Goal: Transaction & Acquisition: Obtain resource

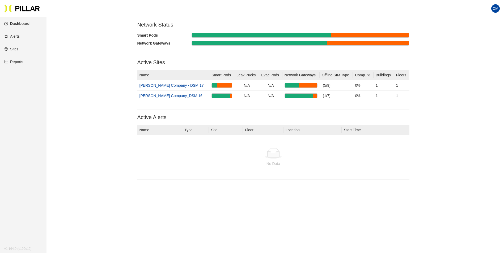
click at [23, 64] on link "Reports" at bounding box center [13, 62] width 19 height 4
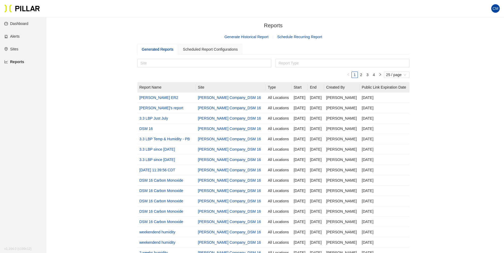
click at [252, 35] on link "Generate Historical Report" at bounding box center [246, 37] width 44 height 4
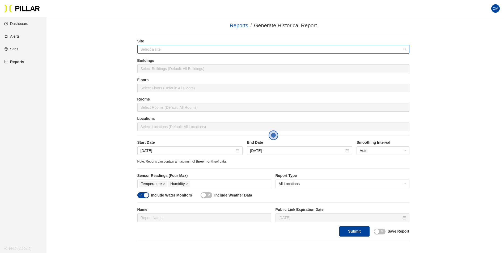
click at [156, 47] on input "search" at bounding box center [271, 49] width 262 height 8
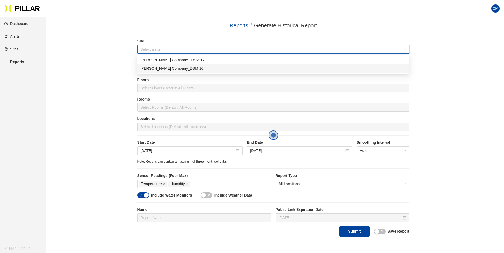
click at [170, 70] on div "[PERSON_NAME] Company_DSM 16" at bounding box center [272, 69] width 265 height 6
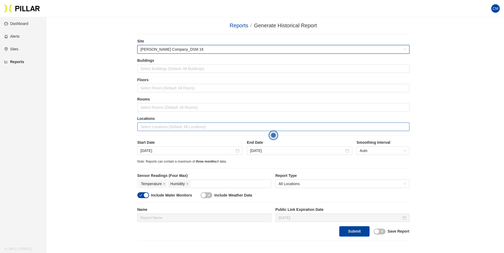
click at [179, 127] on div at bounding box center [273, 126] width 269 height 7
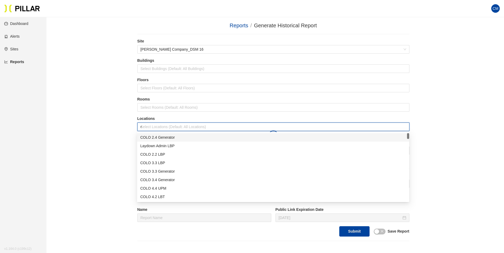
type input "er"
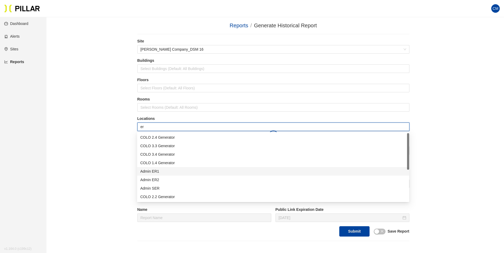
click at [162, 170] on div "Admin ER1" at bounding box center [272, 172] width 265 height 6
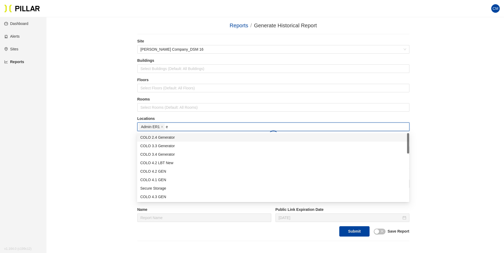
type input "er"
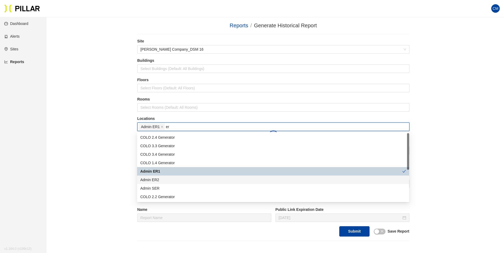
click at [162, 179] on div "Admin ER2" at bounding box center [272, 180] width 265 height 6
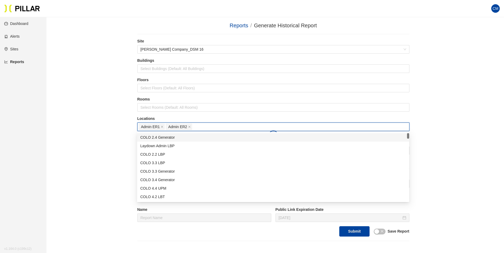
click at [426, 118] on div "Reports / Generate Historical Report / Site [PERSON_NAME] Company_DSM 16 Buildi…" at bounding box center [272, 132] width 427 height 220
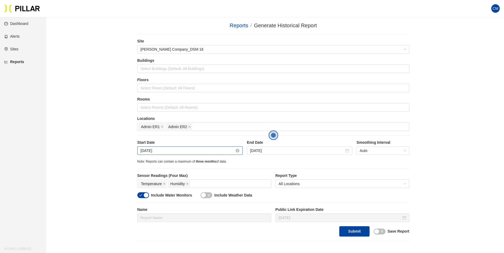
click at [160, 148] on input "[DATE]" at bounding box center [187, 151] width 94 height 6
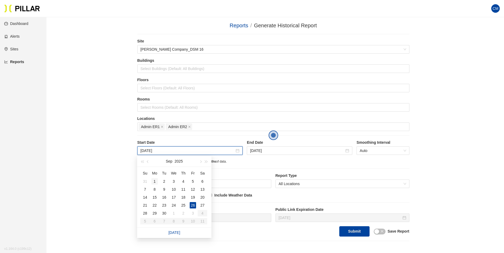
type input "[DATE]"
click at [154, 181] on div "1" at bounding box center [154, 181] width 6 height 6
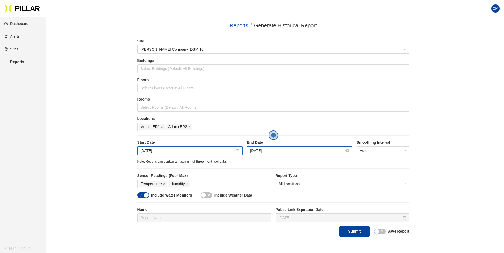
click at [276, 152] on input "[DATE]" at bounding box center [297, 151] width 94 height 6
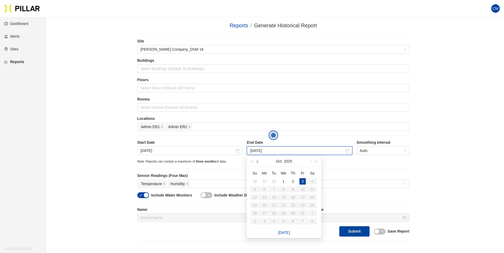
click at [256, 161] on button "button" at bounding box center [258, 161] width 6 height 11
type input "[DATE]"
click at [311, 181] on div "6" at bounding box center [312, 181] width 6 height 6
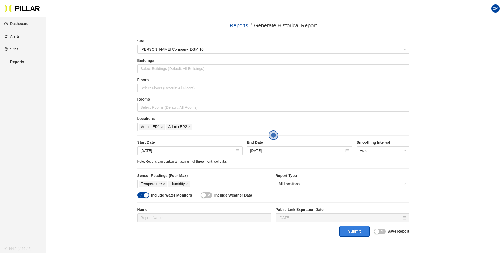
click at [349, 233] on button "Submit" at bounding box center [354, 231] width 30 height 10
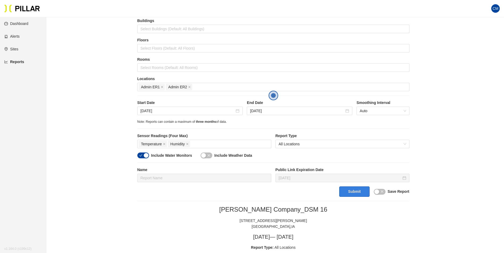
scroll to position [27, 0]
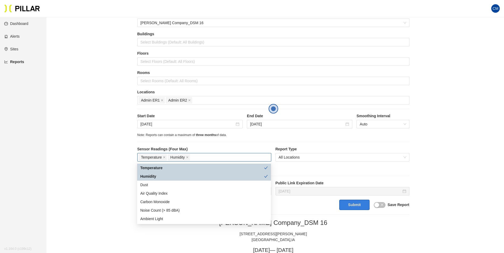
click at [207, 158] on div "Temperature Humidity" at bounding box center [204, 157] width 131 height 7
click at [185, 187] on div "Dust" at bounding box center [203, 185] width 127 height 6
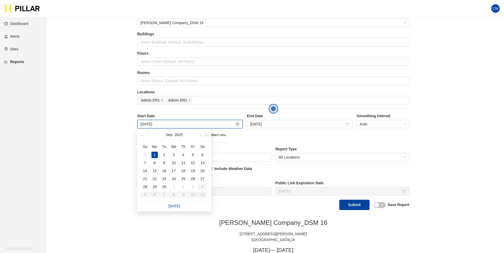
click at [143, 123] on input "[DATE]" at bounding box center [187, 124] width 94 height 6
type input "[DATE]"
click at [147, 153] on div "31" at bounding box center [145, 155] width 6 height 6
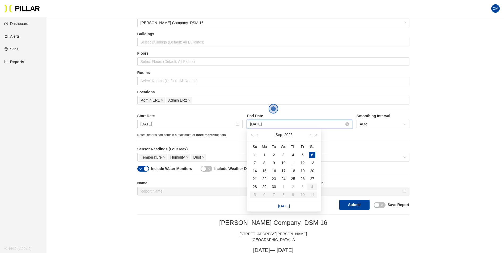
click at [256, 126] on input "[DATE]" at bounding box center [297, 124] width 94 height 6
type input "[DATE]"
click at [265, 154] on div "1" at bounding box center [264, 155] width 6 height 6
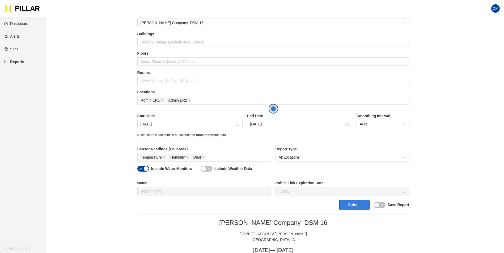
click at [351, 207] on button "Submit" at bounding box center [354, 205] width 30 height 10
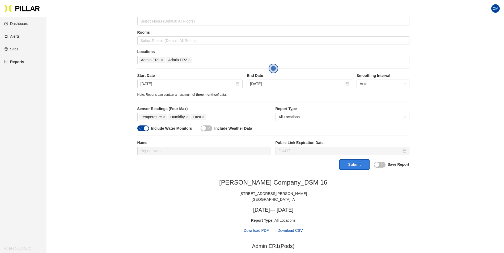
scroll to position [93, 0]
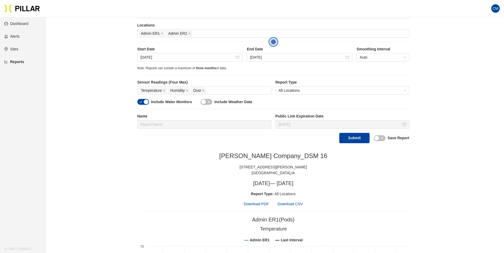
click at [252, 203] on span "Download PDF" at bounding box center [255, 204] width 25 height 6
click at [163, 59] on input "[DATE]" at bounding box center [187, 57] width 94 height 6
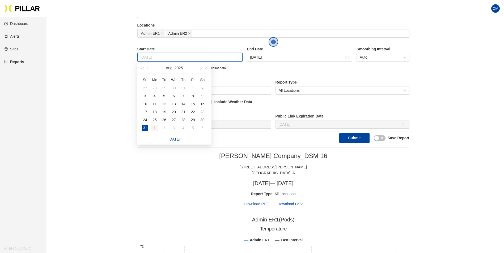
type input "[DATE]"
click at [157, 128] on div "1" at bounding box center [154, 128] width 6 height 6
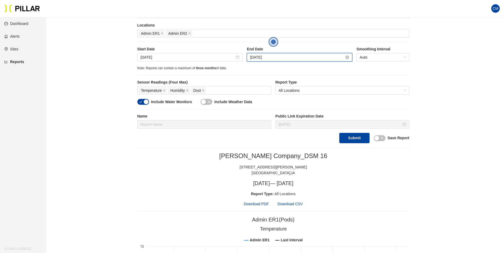
click at [271, 57] on input "[DATE]" at bounding box center [297, 57] width 94 height 6
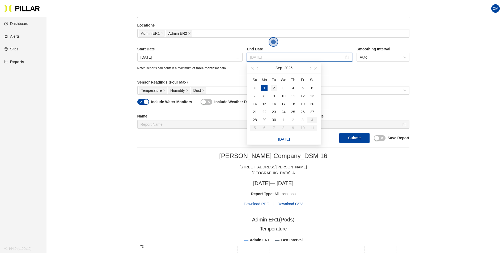
type input "[DATE]"
click at [273, 90] on div "2" at bounding box center [273, 88] width 6 height 6
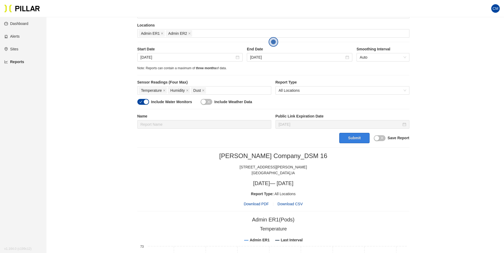
click at [346, 137] on button "Submit" at bounding box center [354, 138] width 30 height 10
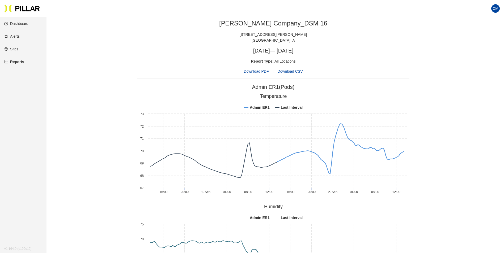
scroll to position [120, 0]
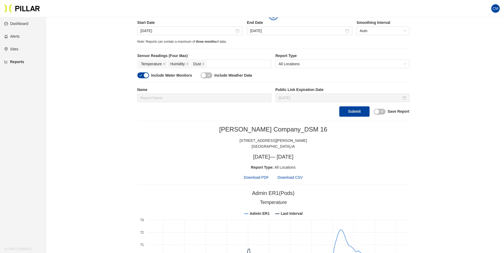
click at [245, 177] on span "Download PDF" at bounding box center [255, 178] width 25 height 6
drag, startPoint x: 235, startPoint y: 119, endPoint x: 203, endPoint y: 80, distance: 51.5
click at [157, 30] on input "[DATE]" at bounding box center [187, 31] width 94 height 6
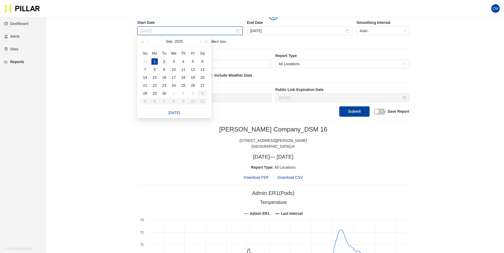
type input "[DATE]"
click at [167, 60] on div "2" at bounding box center [164, 61] width 6 height 6
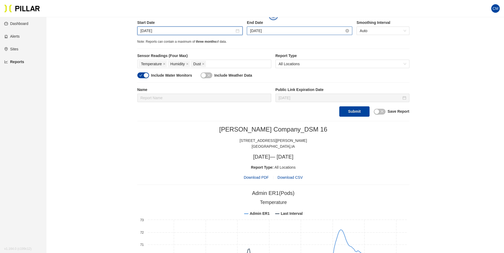
click at [268, 32] on input "[DATE]" at bounding box center [297, 31] width 94 height 6
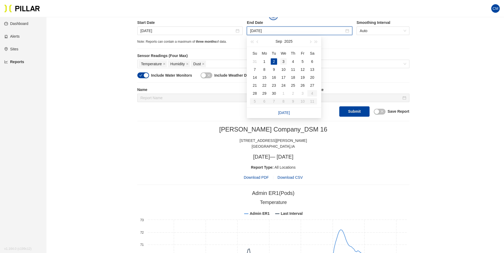
type input "[DATE]"
click at [284, 62] on div "3" at bounding box center [283, 61] width 6 height 6
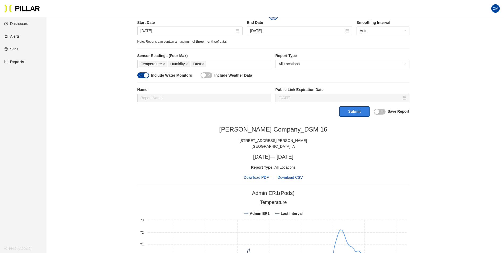
click at [365, 114] on button "Submit" at bounding box center [354, 111] width 30 height 10
click at [264, 178] on span "Download PDF" at bounding box center [255, 178] width 25 height 6
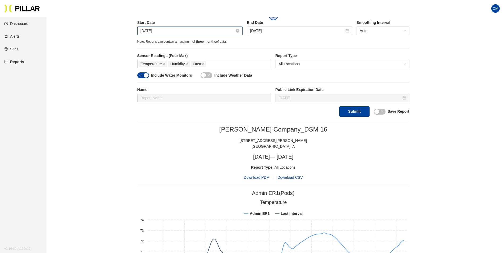
click at [163, 30] on input "[DATE]" at bounding box center [187, 31] width 94 height 6
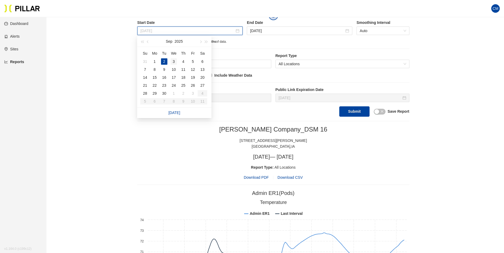
type input "[DATE]"
click at [174, 61] on div "3" at bounding box center [173, 61] width 6 height 6
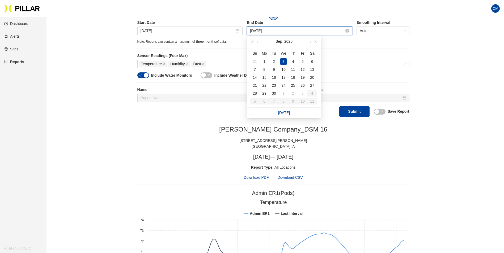
click at [266, 29] on input "[DATE]" at bounding box center [297, 31] width 94 height 6
type input "[DATE]"
click at [294, 62] on div "4" at bounding box center [293, 61] width 6 height 6
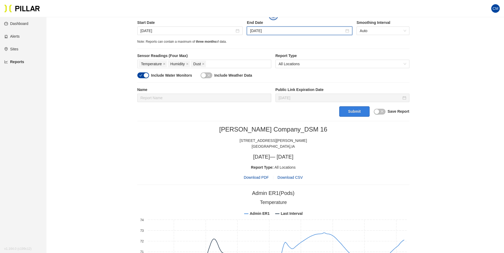
click at [347, 116] on button "Submit" at bounding box center [354, 111] width 30 height 10
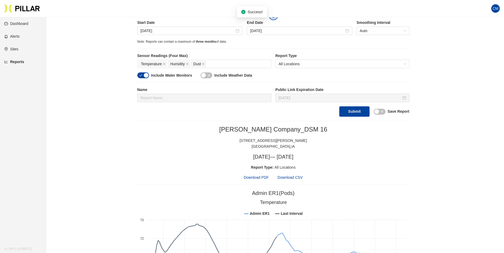
click at [262, 177] on span "Download PDF" at bounding box center [255, 178] width 25 height 6
click at [155, 33] on input "[DATE]" at bounding box center [187, 31] width 94 height 6
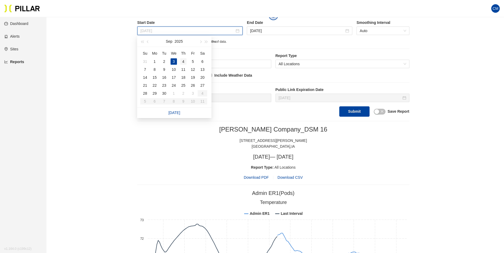
type input "[DATE]"
click at [183, 61] on div "4" at bounding box center [183, 61] width 6 height 6
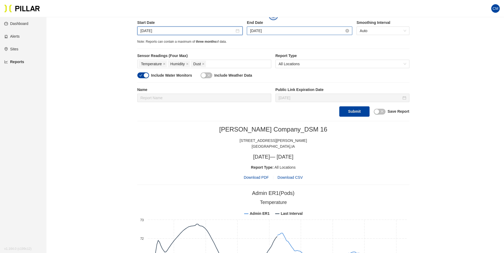
click at [259, 32] on input "[DATE]" at bounding box center [297, 31] width 94 height 6
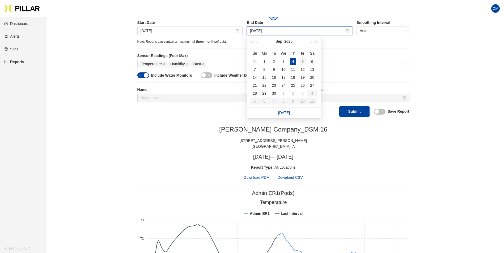
type input "[DATE]"
click at [299, 59] on td "5" at bounding box center [303, 62] width 10 height 8
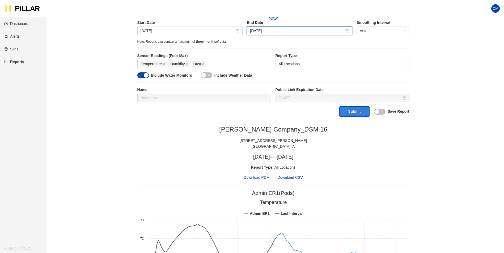
click at [360, 110] on button "Submit" at bounding box center [354, 111] width 30 height 10
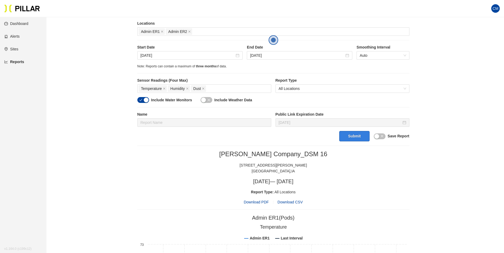
scroll to position [93, 0]
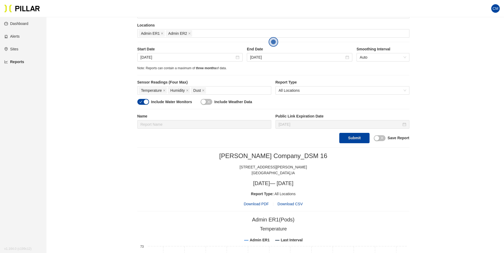
click at [256, 204] on span "Download PDF" at bounding box center [255, 204] width 25 height 6
click at [177, 58] on input "[DATE]" at bounding box center [187, 57] width 94 height 6
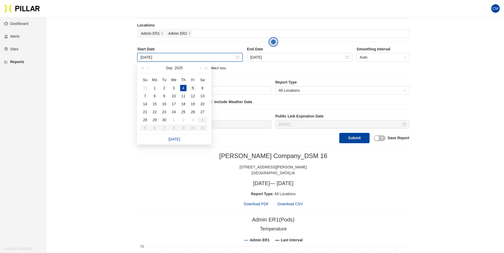
type input "[DATE]"
click at [192, 88] on div "5" at bounding box center [193, 88] width 6 height 6
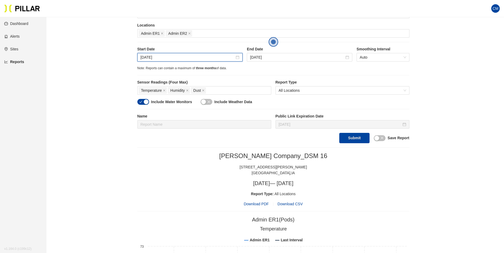
click at [289, 51] on label "End Date" at bounding box center [299, 49] width 105 height 6
click at [283, 57] on input "[DATE]" at bounding box center [297, 57] width 94 height 6
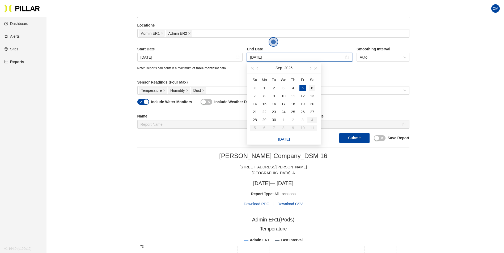
type input "[DATE]"
click at [312, 87] on div "6" at bounding box center [312, 88] width 6 height 6
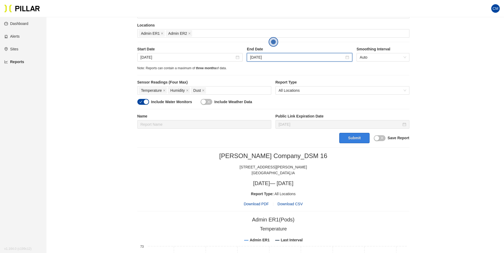
click at [351, 137] on button "Submit" at bounding box center [354, 138] width 30 height 10
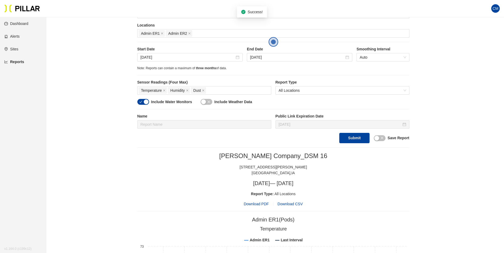
click at [248, 205] on span "Download PDF" at bounding box center [255, 204] width 25 height 6
click at [161, 57] on input "[DATE]" at bounding box center [187, 57] width 94 height 6
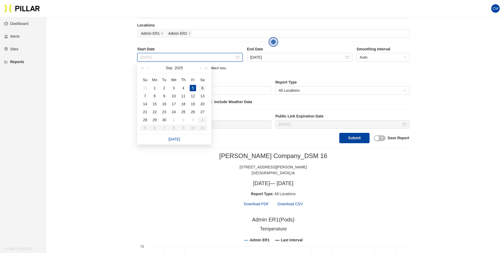
type input "[DATE]"
click at [203, 88] on div "6" at bounding box center [202, 88] width 6 height 6
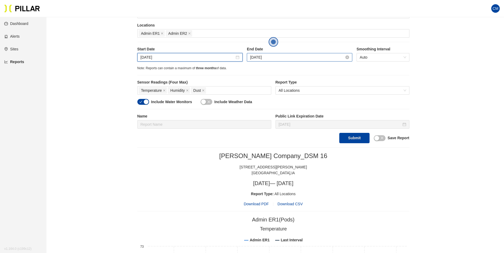
click at [266, 57] on input "[DATE]" at bounding box center [297, 57] width 94 height 6
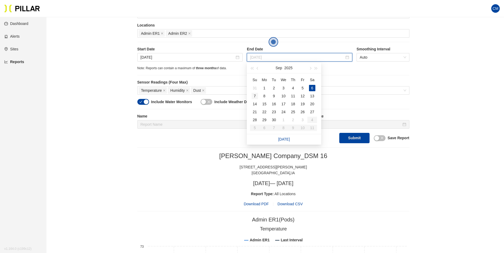
type input "[DATE]"
click at [254, 96] on div "7" at bounding box center [254, 96] width 6 height 6
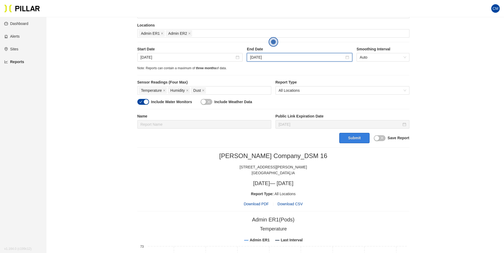
click at [364, 143] on button "Submit" at bounding box center [354, 138] width 30 height 10
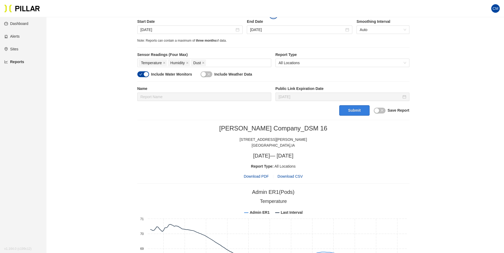
scroll to position [121, 0]
click at [261, 174] on span "Download PDF" at bounding box center [255, 176] width 25 height 6
click at [168, 31] on input "[DATE]" at bounding box center [187, 30] width 94 height 6
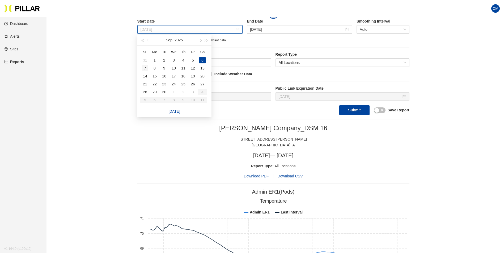
type input "[DATE]"
click at [143, 68] on div "7" at bounding box center [145, 68] width 6 height 6
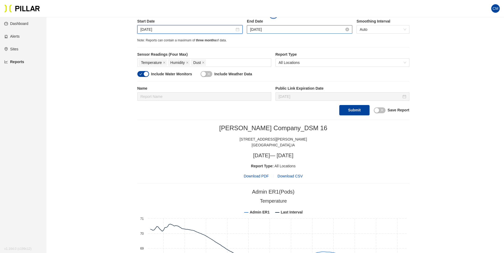
click at [263, 28] on input "[DATE]" at bounding box center [297, 30] width 94 height 6
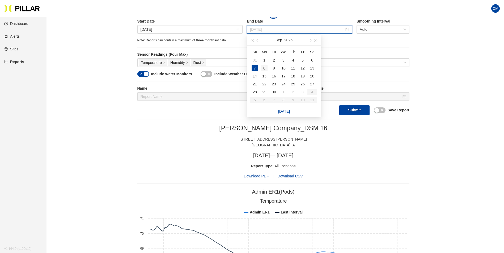
type input "[DATE]"
click at [264, 67] on div "8" at bounding box center [264, 68] width 6 height 6
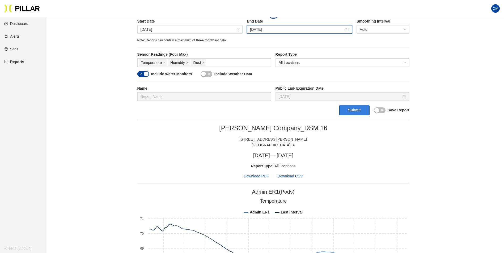
click at [362, 113] on button "Submit" at bounding box center [354, 110] width 30 height 10
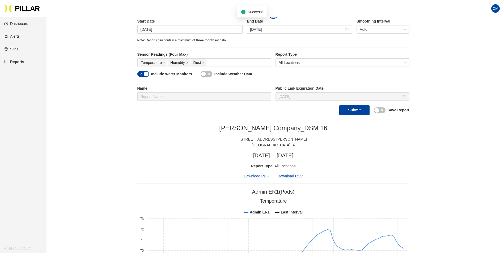
click at [265, 175] on span "Download PDF" at bounding box center [255, 176] width 25 height 6
click at [348, 154] on h3 "Sun, Sep 7, 2025 — Mon, Sep 8, 2025" at bounding box center [273, 155] width 272 height 7
click at [148, 30] on input "[DATE]" at bounding box center [187, 30] width 94 height 6
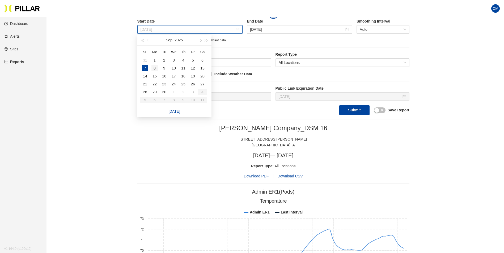
type input "[DATE]"
click at [153, 67] on div "8" at bounding box center [154, 68] width 6 height 6
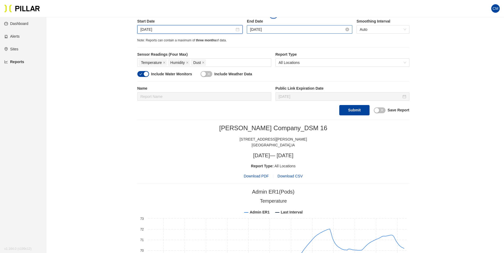
click at [259, 28] on input "[DATE]" at bounding box center [297, 30] width 94 height 6
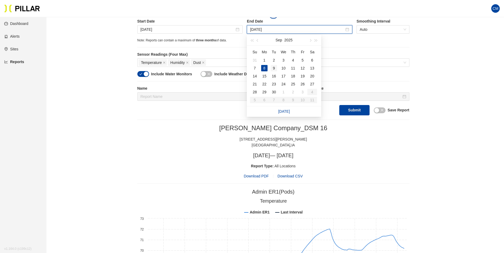
type input "[DATE]"
click at [275, 68] on div "9" at bounding box center [273, 68] width 6 height 6
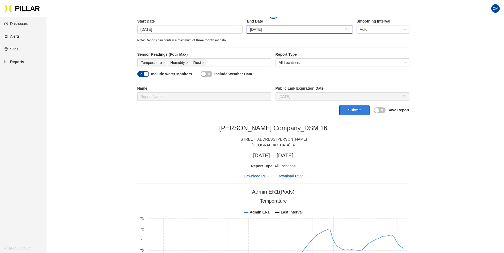
click at [354, 111] on button "Submit" at bounding box center [354, 110] width 30 height 10
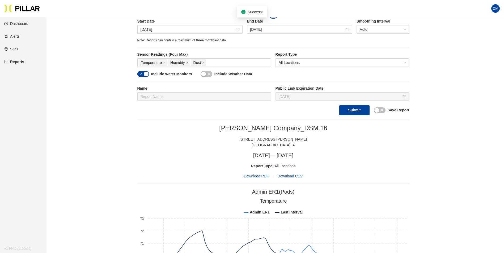
click at [255, 178] on span "Download PDF" at bounding box center [255, 176] width 25 height 6
click at [159, 31] on input "[DATE]" at bounding box center [187, 30] width 94 height 6
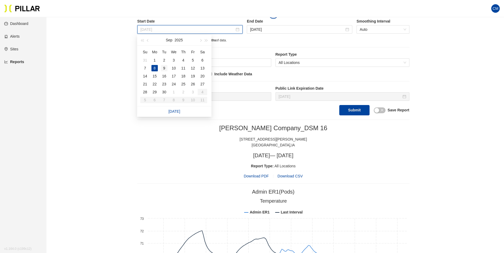
type input "[DATE]"
click at [161, 68] on div "9" at bounding box center [164, 68] width 6 height 6
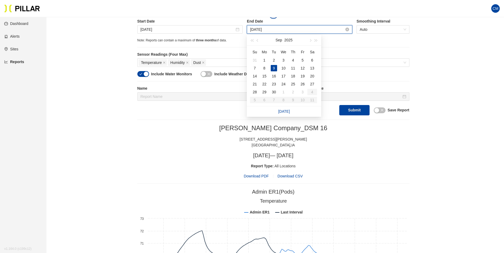
click at [260, 31] on input "[DATE]" at bounding box center [297, 30] width 94 height 6
type input "[DATE]"
click at [282, 66] on div "10" at bounding box center [283, 68] width 6 height 6
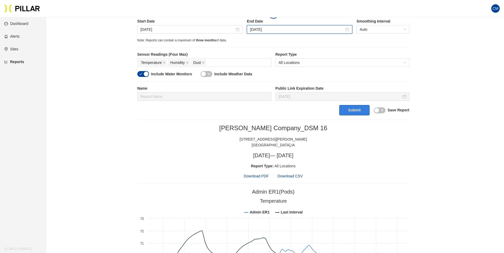
click at [351, 110] on button "Submit" at bounding box center [354, 110] width 30 height 10
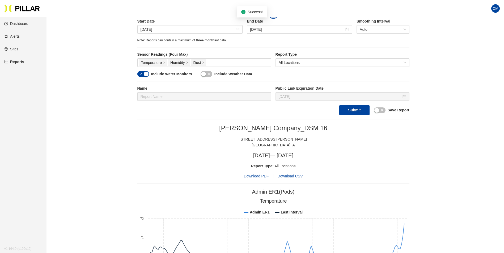
click at [260, 177] on span "Download PDF" at bounding box center [255, 176] width 25 height 6
click at [14, 60] on link "Reports" at bounding box center [14, 62] width 20 height 4
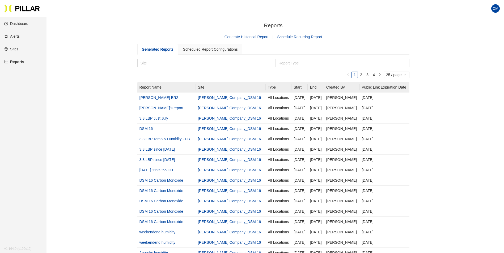
click at [313, 37] on link "Schedule Recurring Report" at bounding box center [299, 37] width 45 height 4
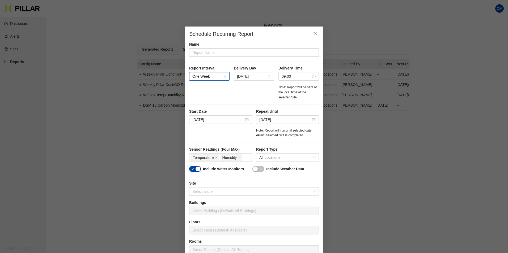
click at [223, 78] on span "One Week" at bounding box center [209, 76] width 34 height 8
click at [207, 90] on div "One Day" at bounding box center [207, 87] width 40 height 8
click at [263, 77] on span "[DATE]" at bounding box center [254, 76] width 34 height 8
click at [238, 102] on div "Report Interval One Day Delivery Day Monday Delivery Time 09:00 Note: Report wi…" at bounding box center [254, 85] width 130 height 39
click at [270, 76] on div "[DATE]" at bounding box center [254, 76] width 40 height 8
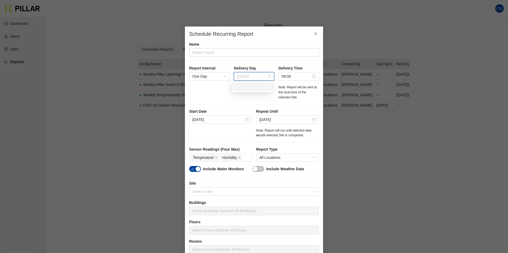
click at [253, 90] on div at bounding box center [252, 87] width 34 height 6
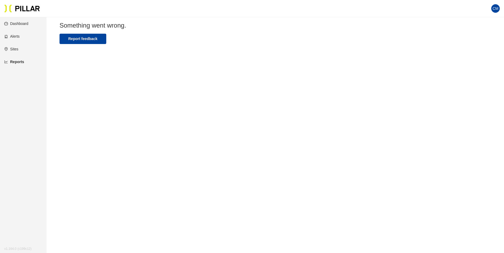
click at [24, 64] on link "Reports" at bounding box center [14, 62] width 20 height 4
click at [22, 63] on link "Reports" at bounding box center [14, 62] width 20 height 4
click at [22, 61] on link "Reports" at bounding box center [14, 62] width 20 height 4
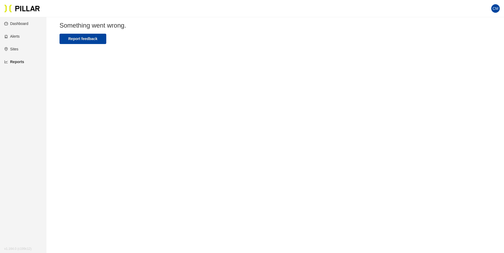
click at [22, 62] on link "Reports" at bounding box center [14, 62] width 20 height 4
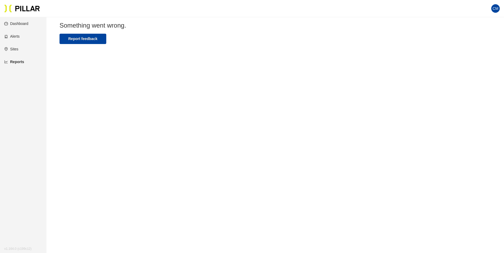
click at [22, 62] on link "Reports" at bounding box center [14, 62] width 20 height 4
click at [18, 50] on link "Sites" at bounding box center [11, 49] width 14 height 4
click at [18, 61] on link "Reports" at bounding box center [13, 62] width 19 height 4
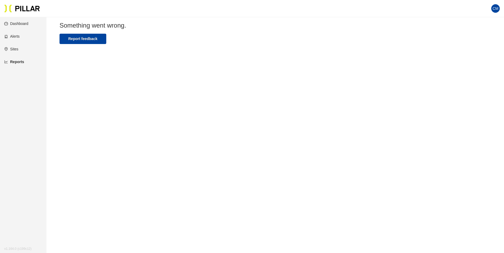
click at [19, 44] on ul "Dashboard Alerts Sites Reports v 1.164.0 (c199c12)" at bounding box center [23, 43] width 46 height 52
click at [19, 60] on link "Reports" at bounding box center [14, 62] width 20 height 4
click at [19, 43] on ul "Dashboard Alerts Sites Reports v 1.164.0 (c199c12)" at bounding box center [23, 43] width 46 height 52
click at [18, 51] on link "Sites" at bounding box center [11, 49] width 14 height 4
click at [19, 63] on link "Reports" at bounding box center [13, 62] width 19 height 4
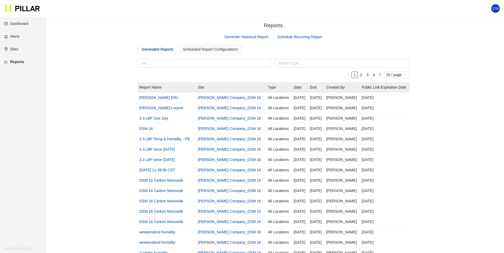
click at [291, 34] on span "Schedule Recurring Report" at bounding box center [295, 37] width 54 height 6
click at [294, 37] on link "Schedule Recurring Report" at bounding box center [299, 37] width 45 height 4
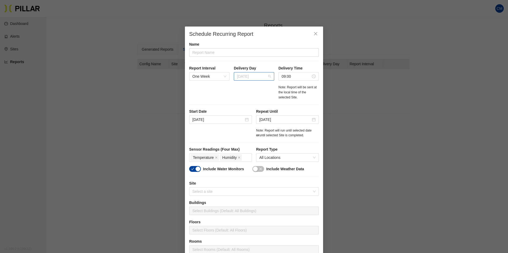
click at [253, 73] on span "[DATE]" at bounding box center [254, 76] width 34 height 8
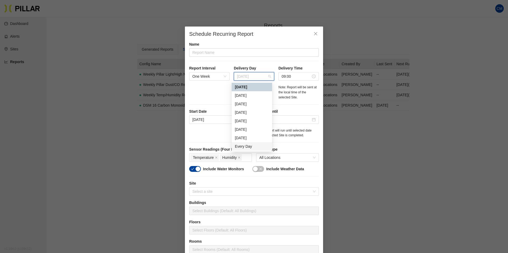
click at [251, 149] on div "Every Day" at bounding box center [252, 147] width 34 height 6
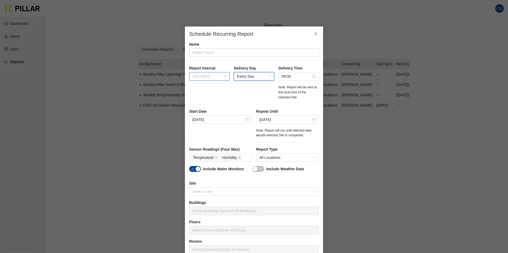
click at [223, 77] on span "One Week" at bounding box center [209, 76] width 34 height 8
click at [213, 87] on div "One Day" at bounding box center [207, 87] width 34 height 6
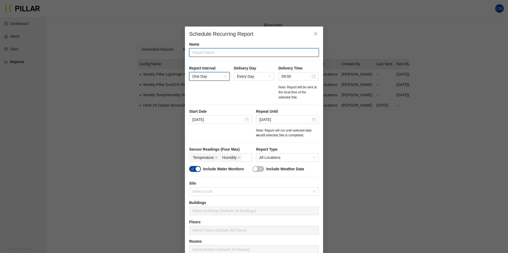
click at [235, 54] on input "text" at bounding box center [254, 52] width 130 height 8
click at [245, 155] on div "Temperature Humidity" at bounding box center [220, 157] width 60 height 7
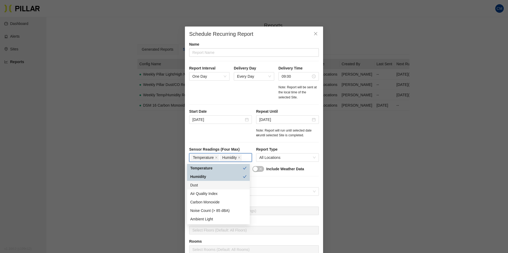
click at [230, 186] on div "Dust" at bounding box center [218, 185] width 56 height 6
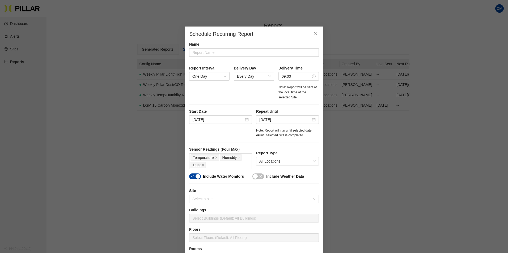
click at [303, 186] on div "Sensor Readings (Four Max) Temperature Humidity Dust Report Type All Locations …" at bounding box center [254, 250] width 130 height 206
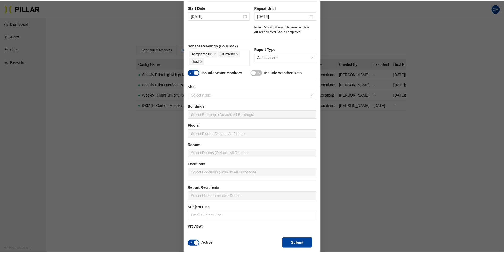
scroll to position [108, 0]
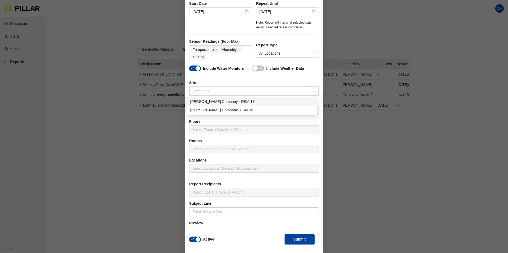
click at [206, 91] on input "search" at bounding box center [251, 91] width 119 height 8
click at [217, 111] on div "[PERSON_NAME] Company_DSM 16" at bounding box center [251, 110] width 123 height 6
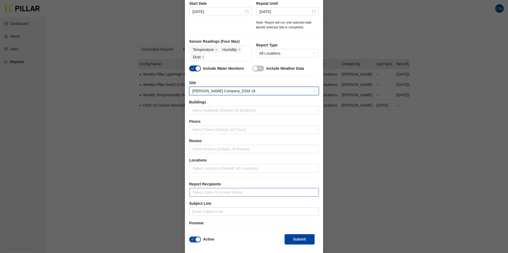
click at [223, 192] on div at bounding box center [253, 192] width 127 height 7
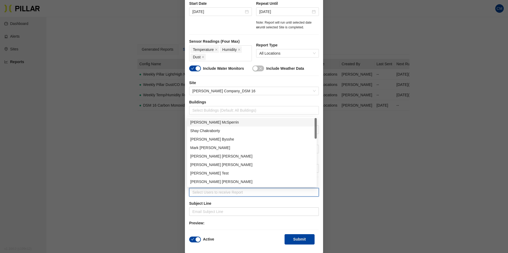
click at [222, 121] on div "[PERSON_NAME] [PERSON_NAME]" at bounding box center [251, 122] width 123 height 6
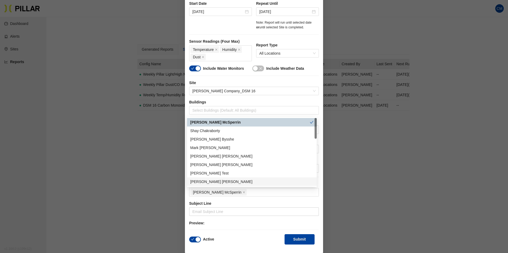
click at [259, 201] on label "Subject Line" at bounding box center [254, 204] width 130 height 6
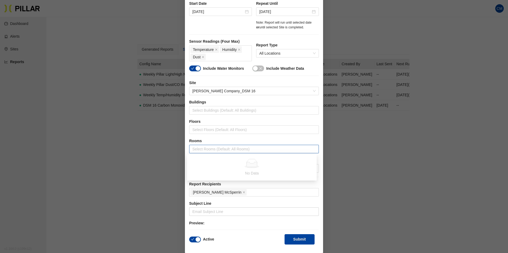
click at [222, 149] on div at bounding box center [253, 148] width 127 height 7
click at [228, 165] on div at bounding box center [253, 168] width 127 height 7
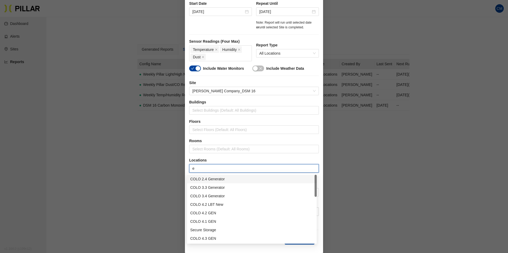
type input "er"
click at [218, 214] on div "Admin ER1" at bounding box center [251, 213] width 123 height 6
type input "er"
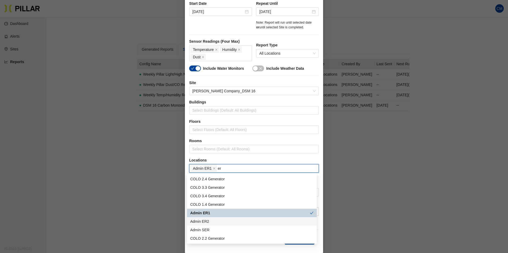
click at [213, 221] on div "Admin ER2" at bounding box center [251, 222] width 123 height 6
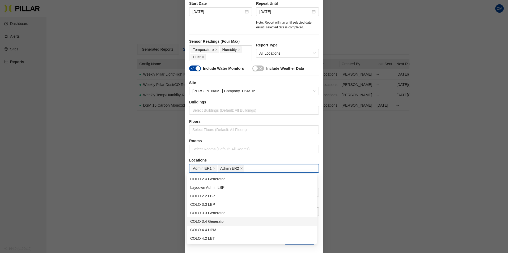
click at [400, 151] on div "Schedule Recurring Report Name Report Interval One Day Delivery Day Every Day D…" at bounding box center [254, 126] width 508 height 253
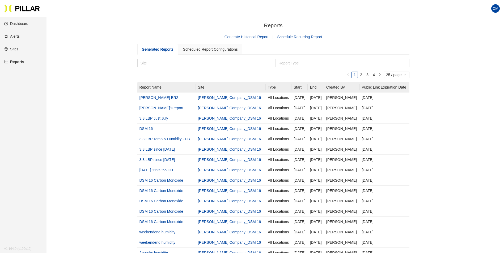
click at [248, 38] on link "Generate Historical Report" at bounding box center [246, 37] width 44 height 4
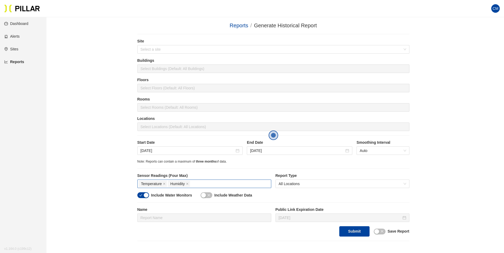
click at [200, 182] on div "Temperature Humidity" at bounding box center [204, 183] width 131 height 7
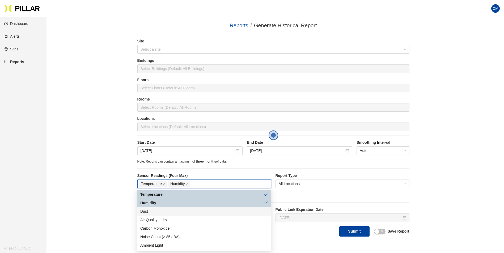
click at [174, 209] on div "Dust" at bounding box center [203, 212] width 127 height 6
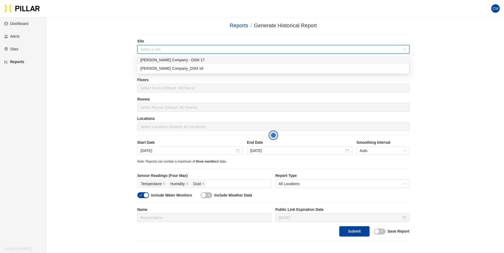
click at [176, 47] on input "search" at bounding box center [271, 49] width 262 height 8
click at [182, 68] on div "[PERSON_NAME] Company_DSM 16" at bounding box center [272, 69] width 265 height 6
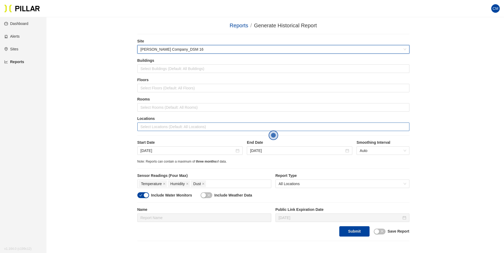
click at [179, 130] on div at bounding box center [273, 126] width 269 height 7
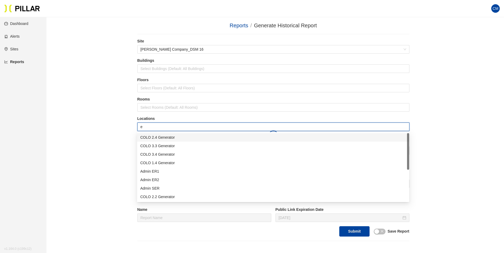
type input "er"
click at [167, 172] on div "Admin ER1" at bounding box center [272, 172] width 265 height 6
type input "er"
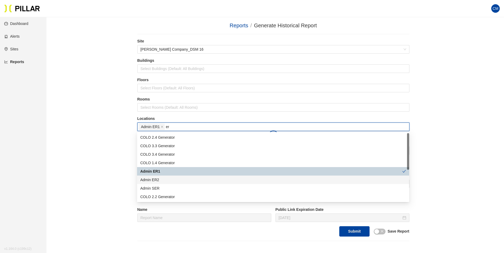
click at [170, 181] on div "Admin ER2" at bounding box center [272, 180] width 265 height 6
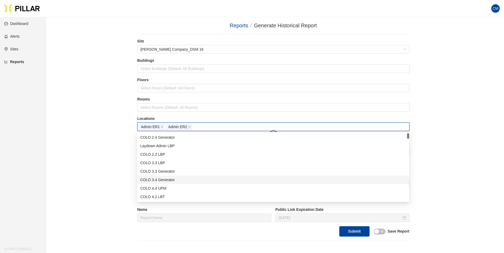
click at [443, 177] on div "Reports / Generate Historical Report / Site [PERSON_NAME] Company_DSM 16 Buildi…" at bounding box center [272, 132] width 427 height 220
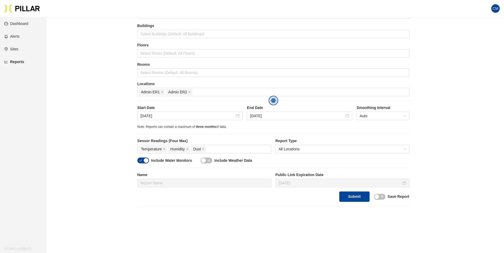
scroll to position [53, 0]
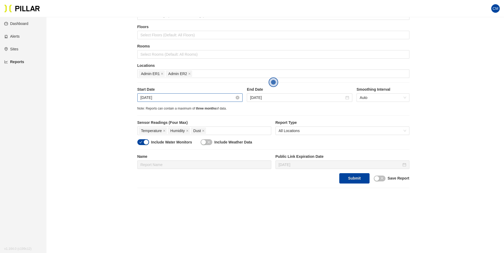
click at [154, 98] on input "[DATE]" at bounding box center [187, 98] width 94 height 6
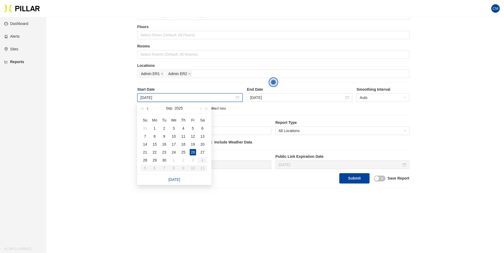
click at [147, 109] on span "button" at bounding box center [148, 109] width 3 height 3
type input "[DATE]"
click at [204, 160] on div "30" at bounding box center [202, 160] width 6 height 6
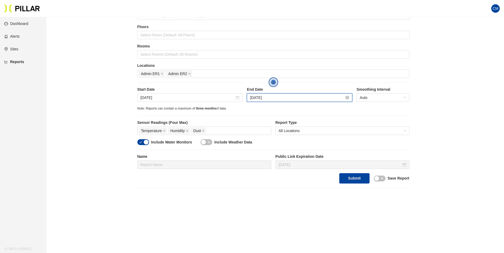
click at [266, 98] on input "[DATE]" at bounding box center [297, 98] width 94 height 6
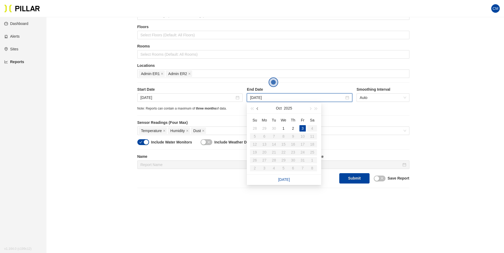
click at [256, 110] on button "button" at bounding box center [258, 108] width 6 height 11
type input "[DATE]"
click at [253, 131] on div "31" at bounding box center [254, 128] width 6 height 6
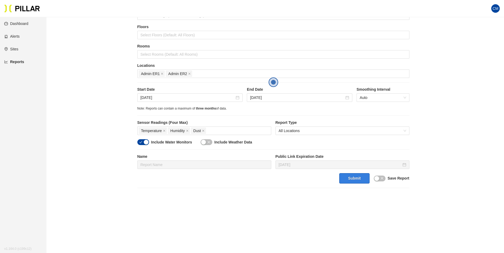
click at [352, 180] on button "Submit" at bounding box center [354, 178] width 30 height 10
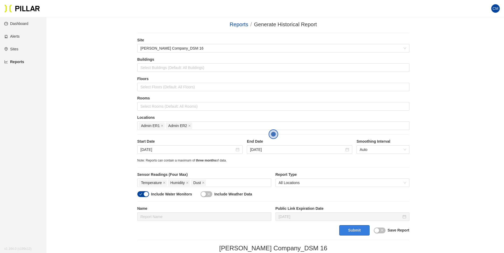
scroll to position [0, 0]
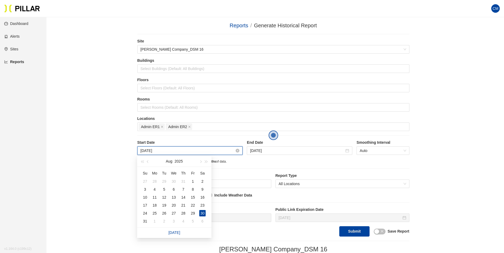
click at [150, 151] on input "[DATE]" at bounding box center [187, 151] width 94 height 6
type input "[DATE]"
click at [141, 222] on td "31" at bounding box center [145, 221] width 10 height 8
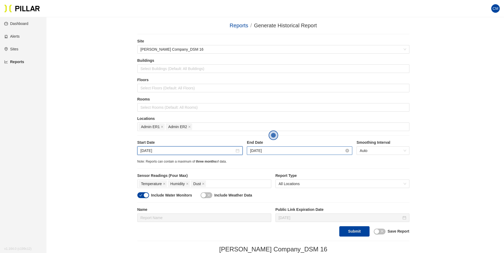
click at [252, 153] on input "[DATE]" at bounding box center [297, 151] width 94 height 6
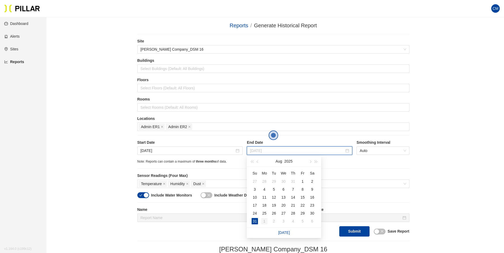
type input "[DATE]"
click at [268, 221] on td "1" at bounding box center [264, 221] width 10 height 8
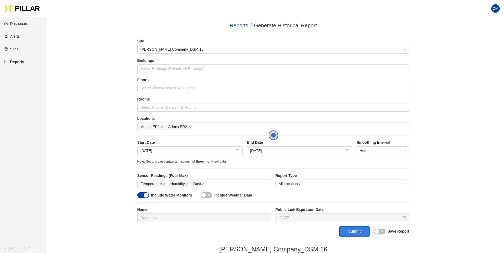
click at [362, 231] on button "Submit" at bounding box center [354, 231] width 30 height 10
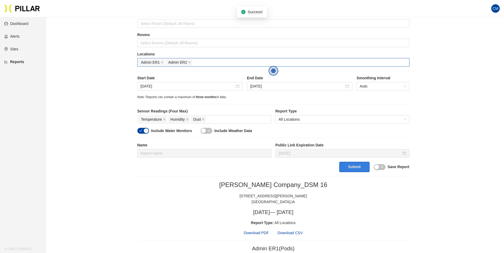
scroll to position [133, 0]
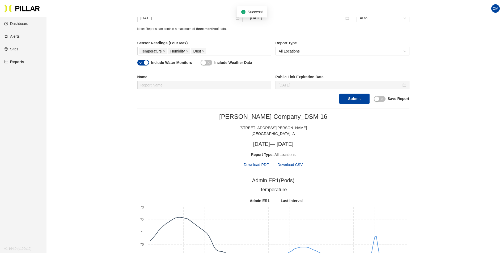
click at [259, 166] on span "Download PDF" at bounding box center [255, 165] width 25 height 6
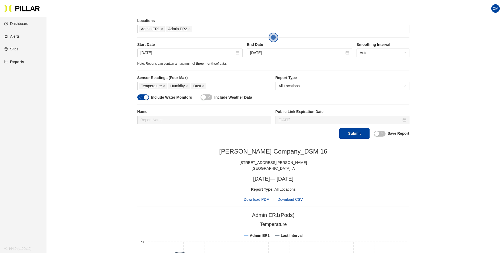
scroll to position [80, 0]
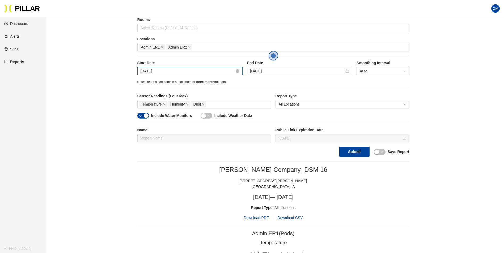
click at [154, 70] on input "[DATE]" at bounding box center [187, 71] width 94 height 6
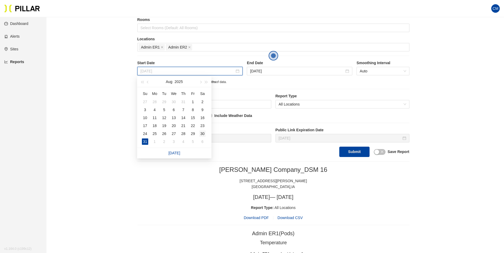
type input "[DATE]"
click at [205, 133] on div "30" at bounding box center [202, 134] width 6 height 6
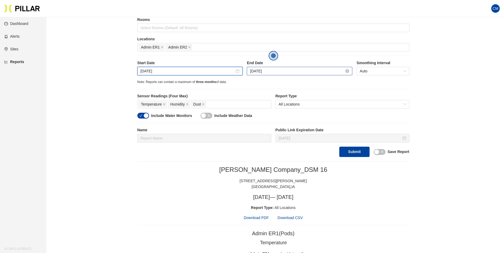
click at [273, 70] on input "[DATE]" at bounding box center [297, 71] width 94 height 6
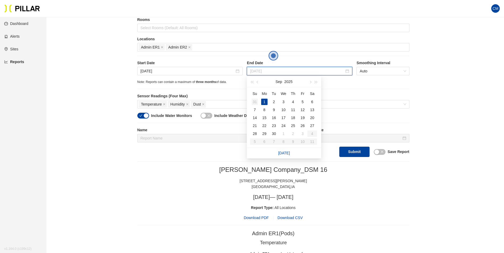
type input "[DATE]"
click at [257, 101] on div "31" at bounding box center [254, 102] width 6 height 6
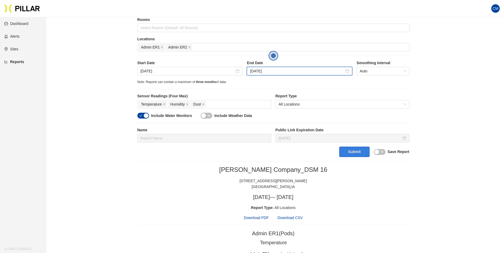
click at [356, 154] on button "Submit" at bounding box center [354, 152] width 30 height 10
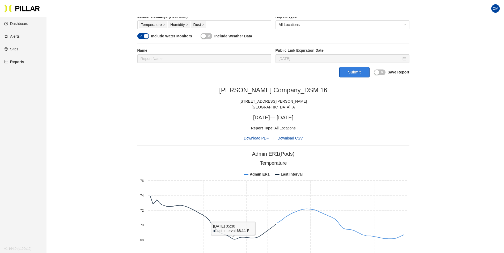
scroll to position [0, 0]
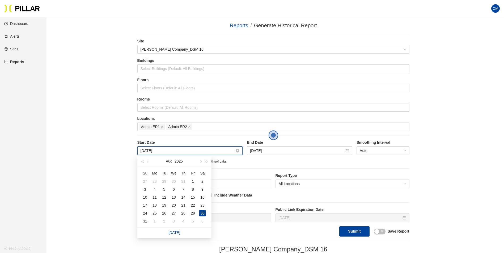
click at [156, 152] on input "[DATE]" at bounding box center [187, 151] width 94 height 6
click at [149, 162] on button "button" at bounding box center [148, 161] width 6 height 11
type input "[DATE]"
click at [166, 205] on div "22" at bounding box center [164, 205] width 6 height 6
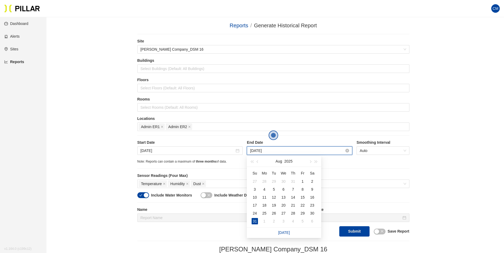
click at [259, 152] on input "[DATE]" at bounding box center [297, 151] width 94 height 6
click at [256, 162] on button "button" at bounding box center [258, 161] width 6 height 11
type input "[DATE]"
click at [283, 206] on div "23" at bounding box center [283, 205] width 6 height 6
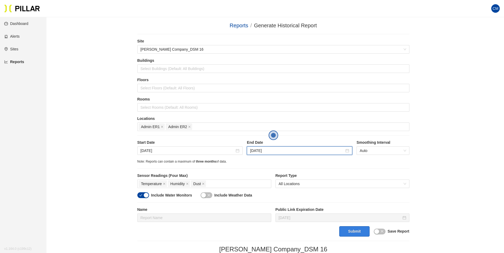
click at [348, 234] on button "Submit" at bounding box center [354, 231] width 30 height 10
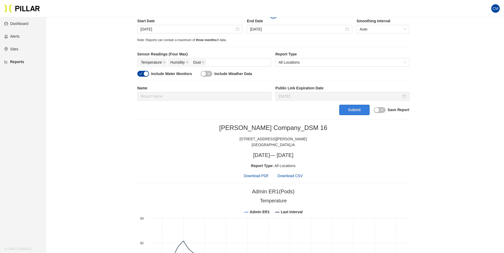
scroll to position [27, 0]
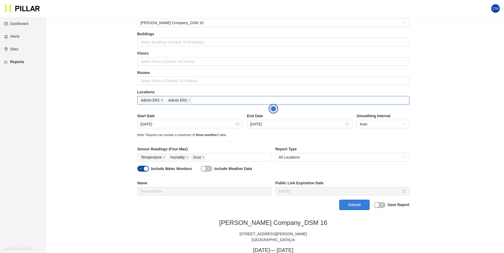
click at [163, 100] on icon "close" at bounding box center [162, 100] width 3 height 3
click at [163, 100] on div at bounding box center [273, 100] width 269 height 7
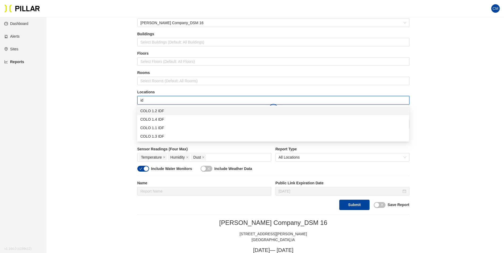
type input "idf"
click at [160, 129] on div "COLO 1.1 IDF" at bounding box center [272, 128] width 265 height 6
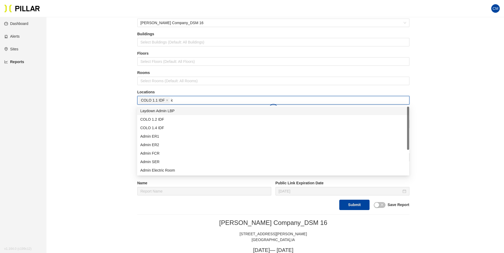
type input "idf"
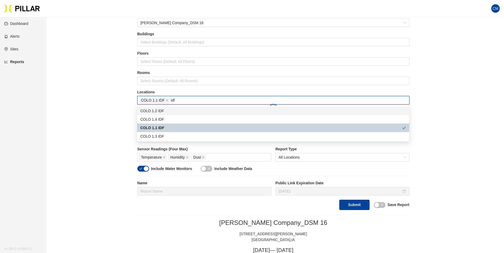
click at [167, 110] on div "COLO 1.2 IDF" at bounding box center [272, 111] width 265 height 6
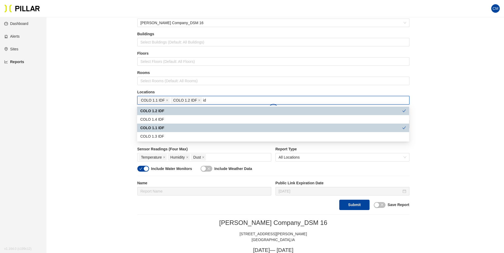
type input "idf"
click at [167, 136] on div "COLO 1.3 IDF" at bounding box center [272, 137] width 265 height 6
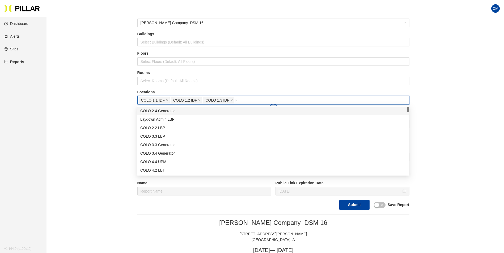
type input "idf"
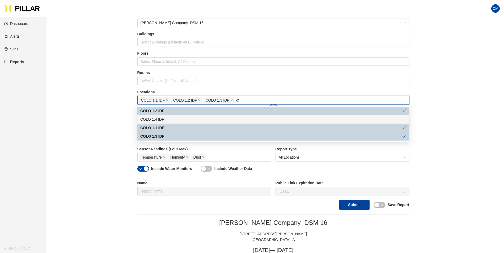
click at [168, 119] on div "COLO 1.4 IDF" at bounding box center [272, 120] width 265 height 6
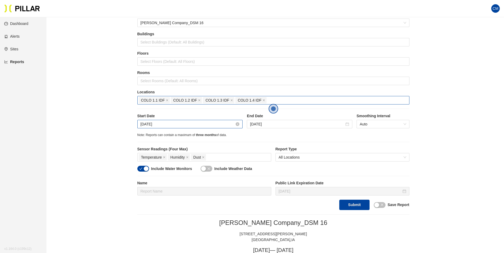
click at [149, 124] on input "[DATE]" at bounding box center [187, 124] width 94 height 6
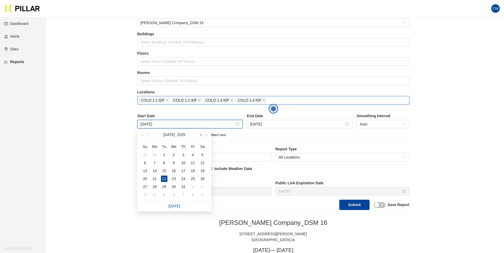
click at [200, 135] on span "button" at bounding box center [200, 135] width 3 height 3
type input "[DATE]"
click at [204, 187] on div "30" at bounding box center [202, 187] width 6 height 6
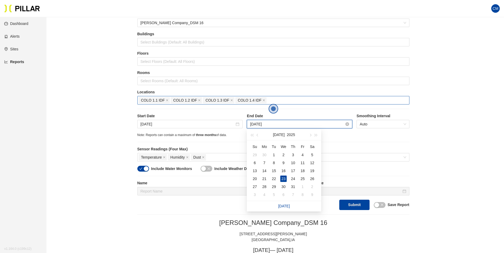
click at [252, 122] on input "[DATE]" at bounding box center [297, 124] width 94 height 6
click at [310, 136] on span "button" at bounding box center [309, 135] width 3 height 3
type input "[DATE]"
click at [253, 194] on div "31" at bounding box center [254, 195] width 6 height 6
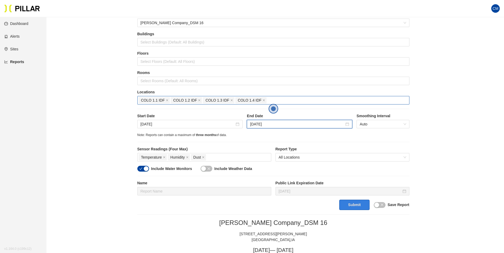
click at [357, 201] on button "Submit" at bounding box center [354, 205] width 30 height 10
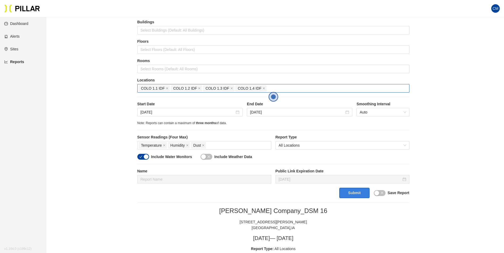
scroll to position [0, 0]
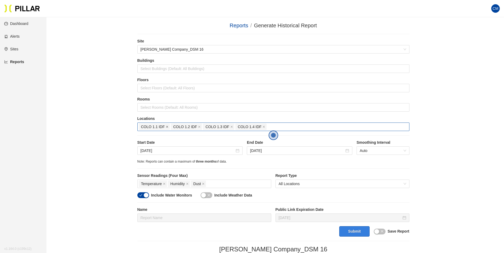
click at [166, 127] on icon "close" at bounding box center [167, 127] width 3 height 3
click at [166, 127] on div at bounding box center [273, 126] width 269 height 7
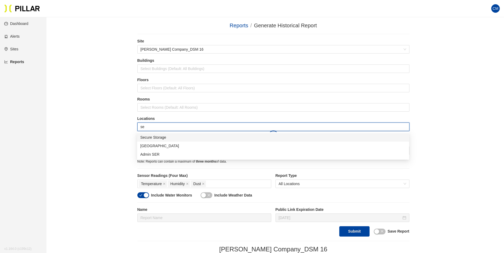
type input "sec"
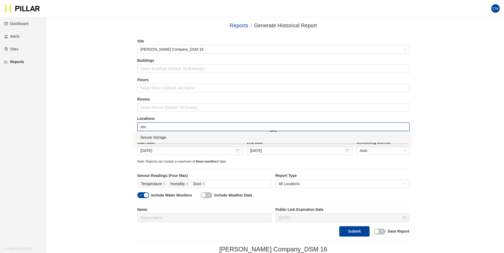
click at [166, 136] on div "Secure Storage" at bounding box center [272, 138] width 265 height 6
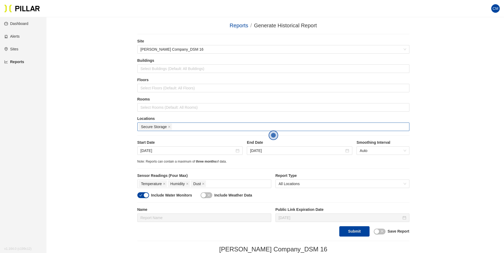
click at [360, 230] on button "Submit" at bounding box center [354, 231] width 30 height 10
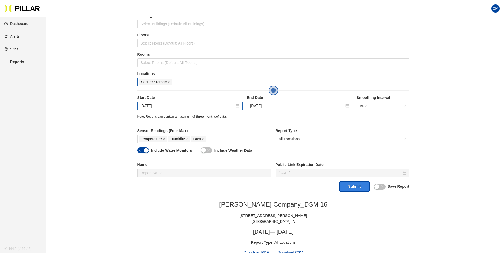
scroll to position [42, 0]
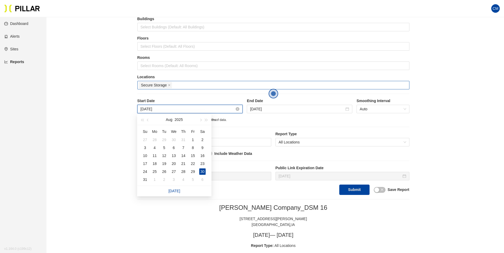
click at [151, 110] on input "[DATE]" at bounding box center [187, 109] width 94 height 6
type input "[DATE]"
click at [141, 180] on td "31" at bounding box center [145, 180] width 10 height 8
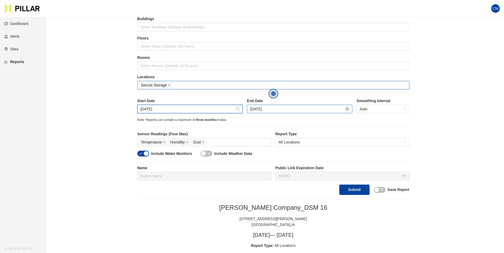
click at [264, 109] on input "[DATE]" at bounding box center [297, 109] width 94 height 6
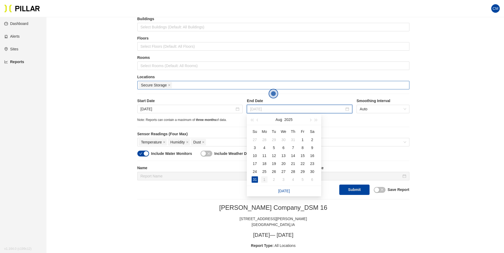
type input "[DATE]"
click at [265, 179] on div "1" at bounding box center [264, 180] width 6 height 6
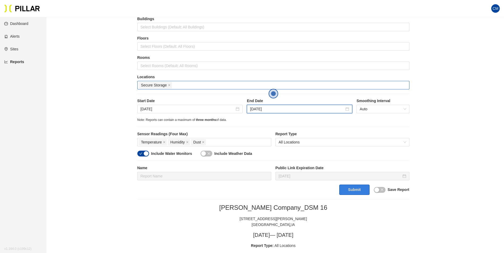
click at [350, 194] on button "Submit" at bounding box center [354, 190] width 30 height 10
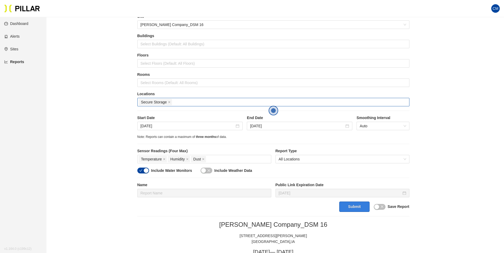
scroll to position [16, 0]
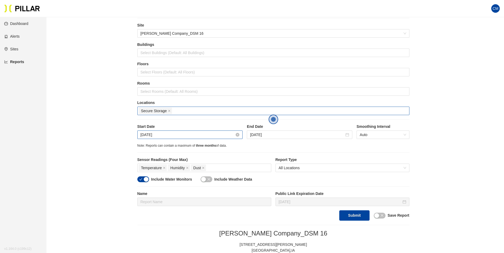
click at [147, 137] on input "[DATE]" at bounding box center [187, 135] width 94 height 6
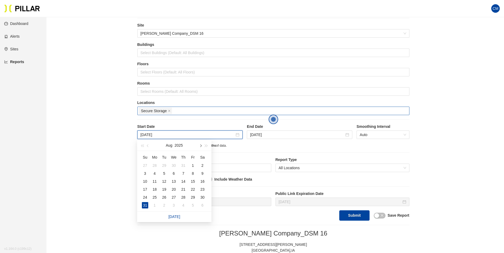
click at [200, 145] on span "button" at bounding box center [200, 146] width 3 height 3
type input "[DATE]"
click at [183, 189] on div "25" at bounding box center [183, 189] width 6 height 6
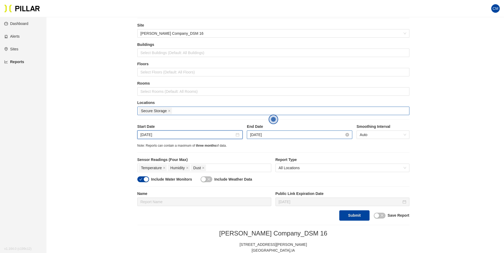
click at [275, 135] on input "[DATE]" at bounding box center [297, 135] width 94 height 6
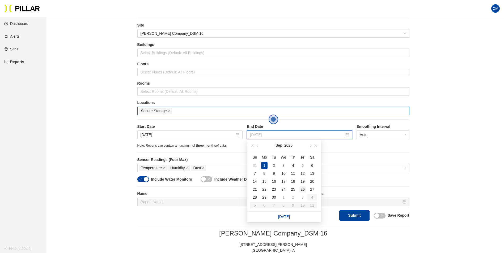
type input "[DATE]"
click at [304, 189] on div "26" at bounding box center [302, 189] width 6 height 6
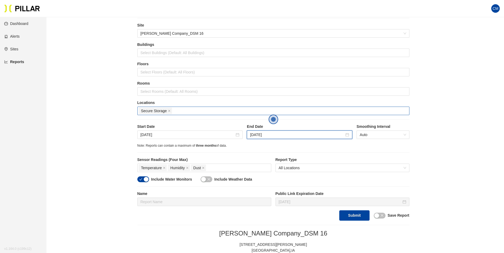
click at [170, 112] on span "Secure Storage" at bounding box center [155, 111] width 33 height 6
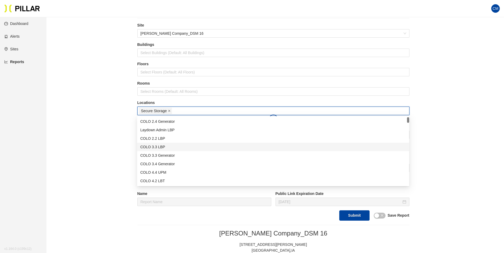
click at [170, 111] on icon "close" at bounding box center [169, 111] width 3 height 3
click at [170, 111] on div at bounding box center [273, 110] width 269 height 7
type input "er"
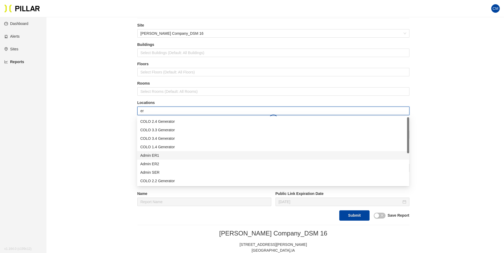
click at [171, 158] on div "Admin ER1" at bounding box center [272, 156] width 265 height 6
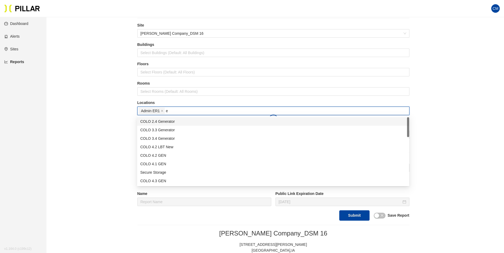
type input "er"
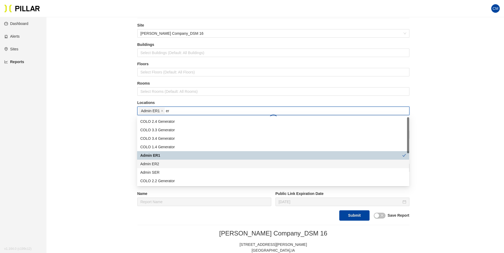
click at [171, 162] on div "Admin ER2" at bounding box center [272, 164] width 265 height 6
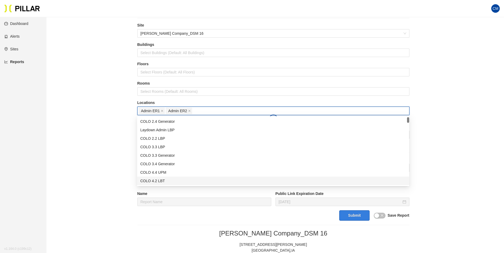
click at [353, 217] on button "Submit" at bounding box center [354, 215] width 30 height 10
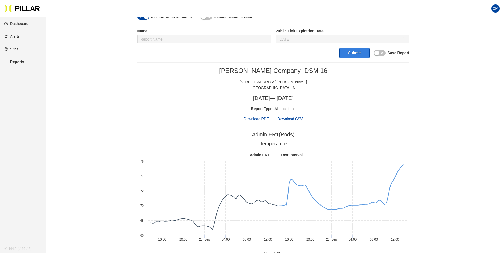
scroll to position [93, 0]
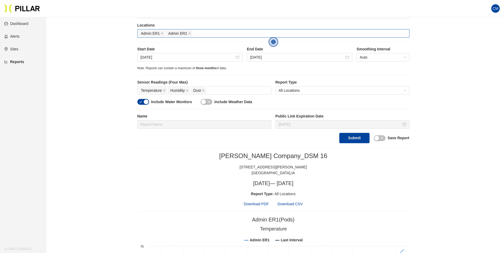
click at [256, 206] on span "Download PDF" at bounding box center [255, 204] width 25 height 6
click at [170, 58] on input "[DATE]" at bounding box center [187, 57] width 94 height 6
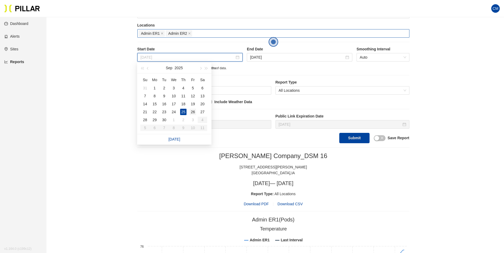
type input "[DATE]"
click at [190, 111] on div "26" at bounding box center [193, 112] width 6 height 6
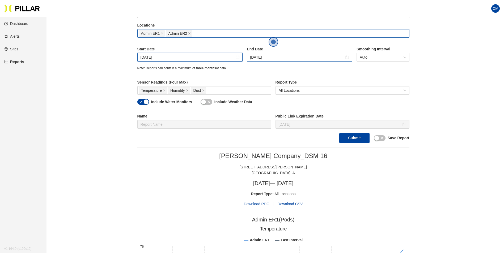
click at [261, 54] on div "[DATE]" at bounding box center [299, 57] width 105 height 8
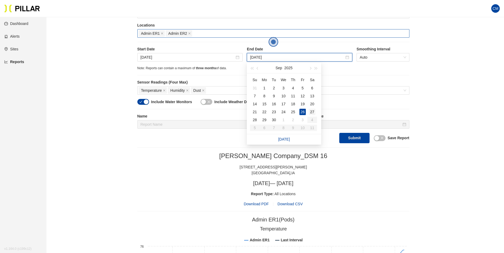
type input "[DATE]"
click at [312, 114] on div "27" at bounding box center [312, 112] width 6 height 6
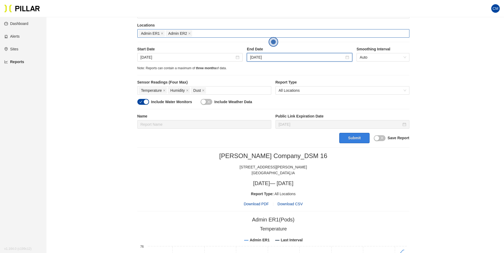
click at [352, 138] on button "Submit" at bounding box center [354, 138] width 30 height 10
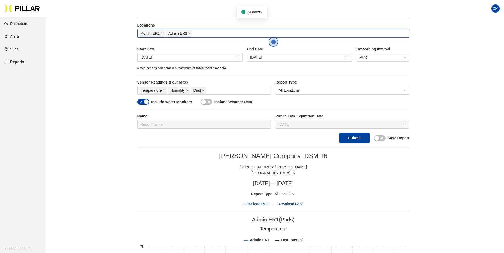
click at [261, 202] on span "Download PDF" at bounding box center [255, 204] width 25 height 6
drag, startPoint x: 285, startPoint y: 74, endPoint x: 277, endPoint y: 74, distance: 7.7
click at [285, 74] on div "Site [PERSON_NAME] Company_DSM 16 Buildings Select Buildings (Default: All Buil…" at bounding box center [273, 44] width 272 height 198
click at [157, 54] on input "[DATE]" at bounding box center [187, 57] width 94 height 6
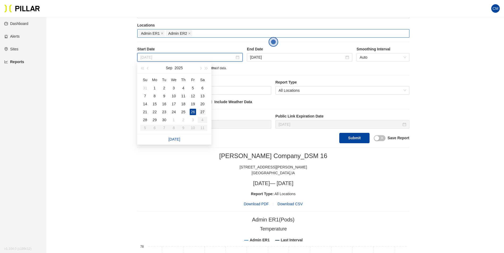
type input "[DATE]"
click at [200, 112] on div "27" at bounding box center [202, 112] width 6 height 6
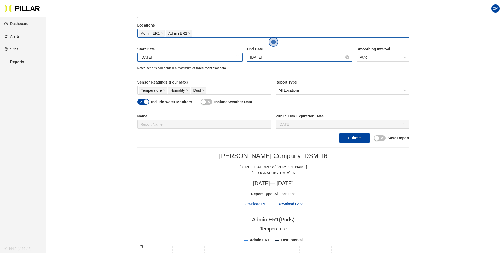
click at [265, 60] on input "[DATE]" at bounding box center [297, 57] width 94 height 6
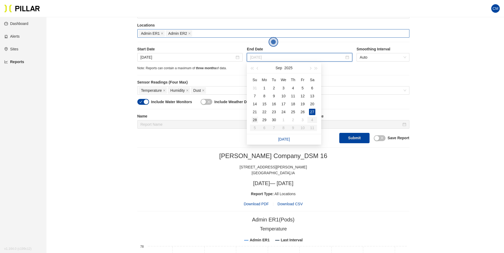
type input "[DATE]"
click at [255, 121] on div "28" at bounding box center [254, 120] width 6 height 6
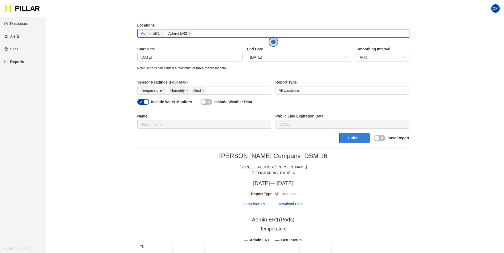
click at [349, 138] on button "Submit" at bounding box center [354, 138] width 30 height 10
click at [256, 206] on span "Download PDF" at bounding box center [255, 204] width 25 height 6
click at [148, 56] on input "[DATE]" at bounding box center [187, 57] width 94 height 6
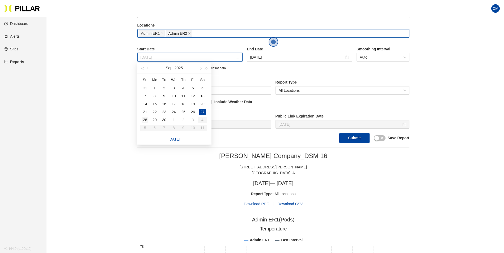
type input "[DATE]"
click at [143, 121] on div "28" at bounding box center [145, 120] width 6 height 6
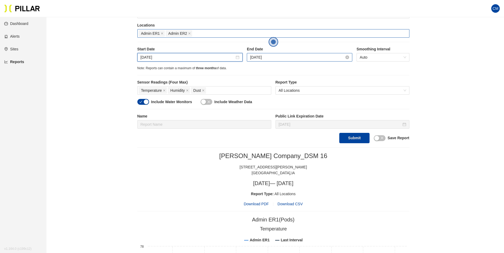
click at [260, 57] on input "[DATE]" at bounding box center [297, 57] width 94 height 6
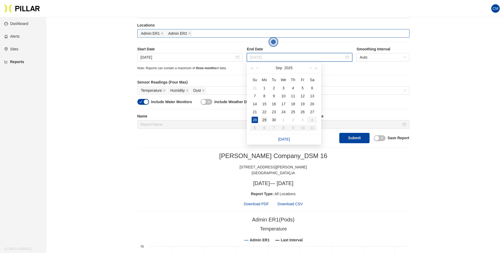
type input "[DATE]"
click at [262, 121] on div "29" at bounding box center [264, 120] width 6 height 6
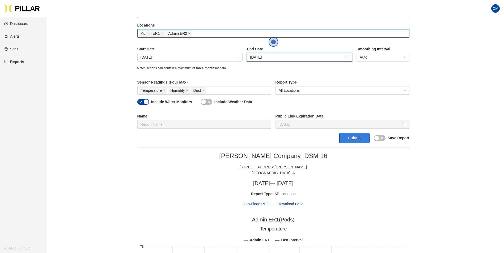
drag, startPoint x: 353, startPoint y: 141, endPoint x: 353, endPoint y: 139, distance: 2.7
click at [353, 141] on button "Submit" at bounding box center [354, 138] width 30 height 10
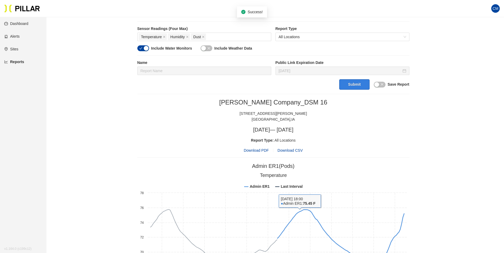
scroll to position [147, 0]
click at [254, 150] on span "Download PDF" at bounding box center [255, 151] width 25 height 6
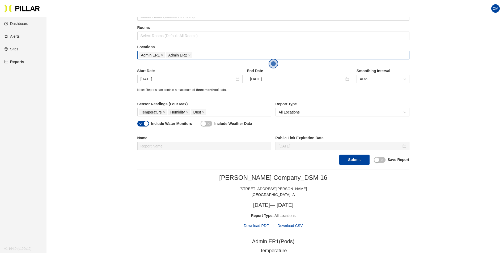
scroll to position [67, 0]
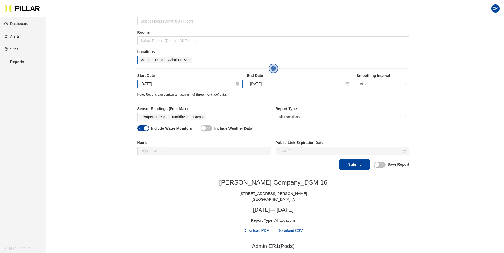
click at [161, 84] on input "[DATE]" at bounding box center [187, 84] width 94 height 6
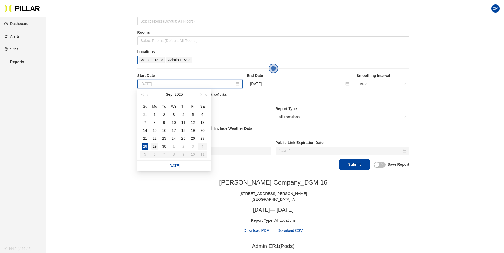
type input "[DATE]"
click at [152, 145] on div "29" at bounding box center [154, 146] width 6 height 6
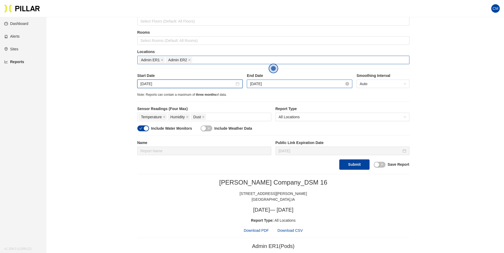
click at [291, 84] on input "[DATE]" at bounding box center [297, 84] width 94 height 6
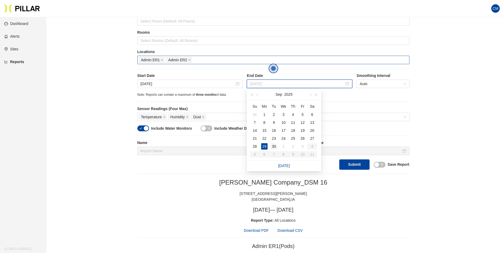
type input "[DATE]"
click at [272, 147] on div "30" at bounding box center [273, 146] width 6 height 6
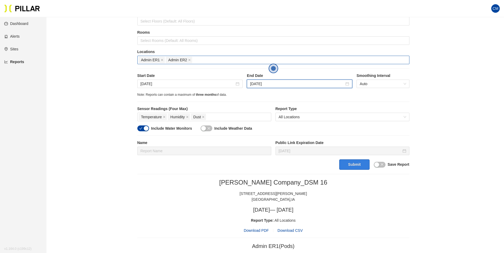
click at [350, 166] on button "Submit" at bounding box center [354, 165] width 30 height 10
click at [260, 230] on span "Download PDF" at bounding box center [255, 231] width 25 height 6
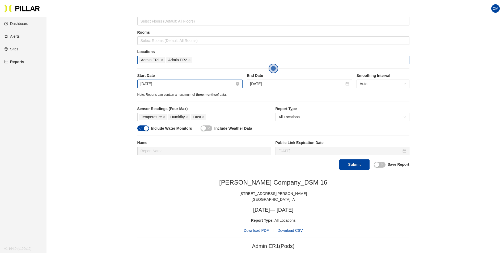
click at [161, 84] on input "[DATE]" at bounding box center [187, 84] width 94 height 6
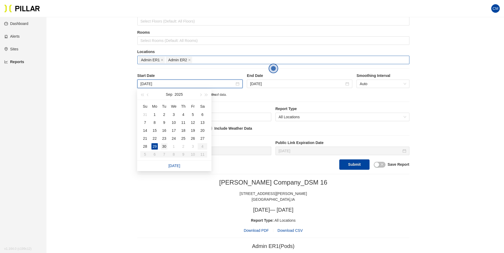
type input "[DATE]"
click at [162, 147] on div "30" at bounding box center [164, 146] width 6 height 6
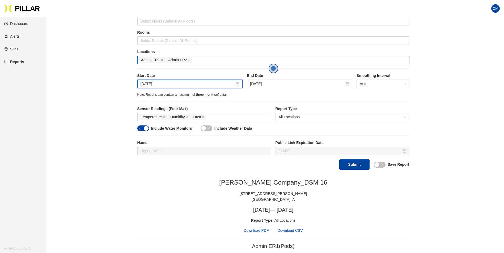
click at [264, 79] on div "End Date [DATE]" at bounding box center [299, 80] width 105 height 15
click at [263, 83] on input "[DATE]" at bounding box center [297, 84] width 94 height 6
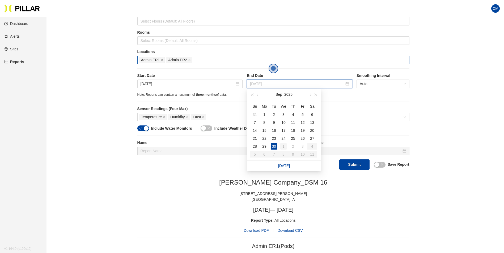
type input "[DATE]"
click at [284, 145] on div "1" at bounding box center [283, 146] width 6 height 6
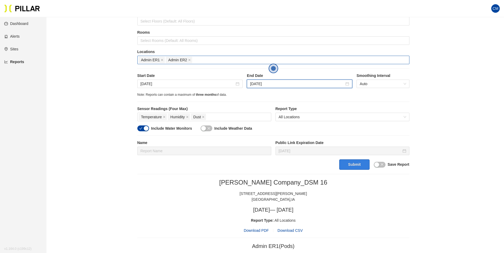
click at [359, 167] on button "Submit" at bounding box center [354, 165] width 30 height 10
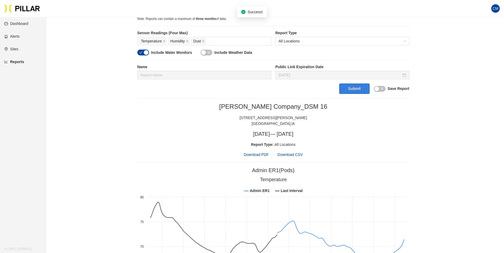
scroll to position [147, 0]
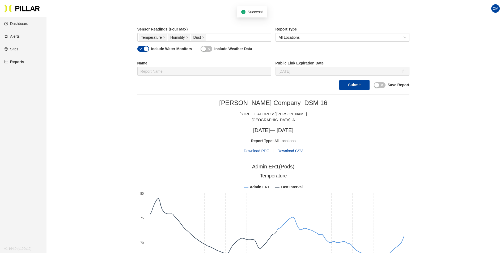
click at [255, 153] on span "Download PDF" at bounding box center [255, 151] width 25 height 6
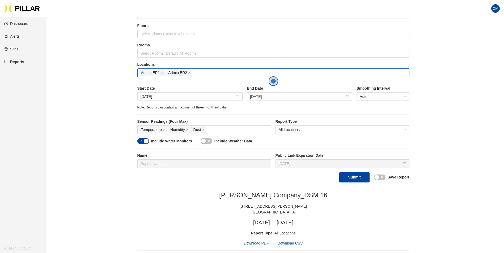
scroll to position [40, 0]
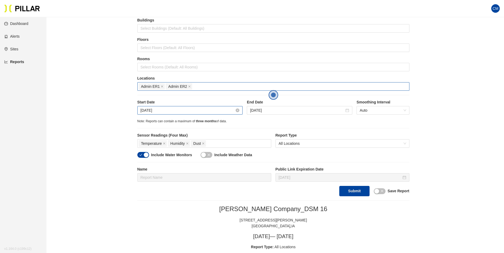
click at [163, 110] on input "[DATE]" at bounding box center [187, 111] width 94 height 6
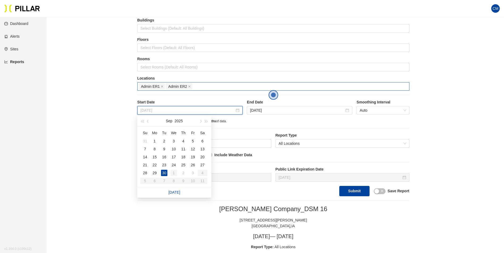
type input "[DATE]"
click at [172, 172] on div "1" at bounding box center [173, 173] width 6 height 6
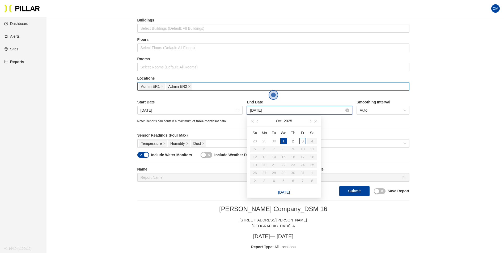
click at [262, 110] on input "[DATE]" at bounding box center [297, 111] width 94 height 6
type input "[DATE]"
click at [291, 143] on div "2" at bounding box center [293, 141] width 6 height 6
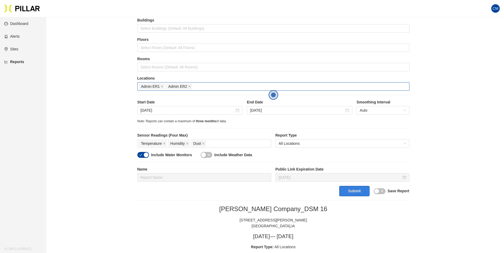
click at [360, 193] on button "Submit" at bounding box center [354, 191] width 30 height 10
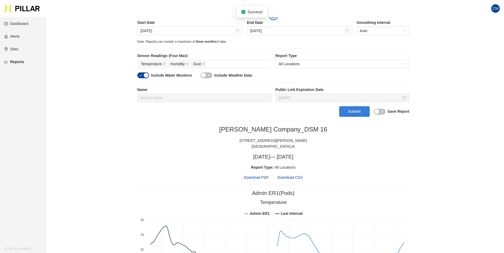
scroll to position [173, 0]
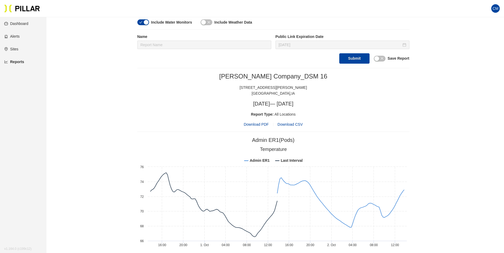
click at [259, 124] on span "Download PDF" at bounding box center [255, 125] width 25 height 6
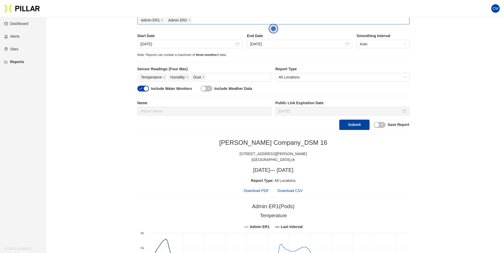
scroll to position [40, 0]
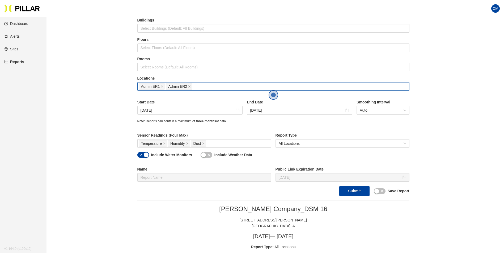
click at [163, 87] on icon "close" at bounding box center [162, 86] width 3 height 3
click at [163, 87] on div at bounding box center [273, 86] width 269 height 7
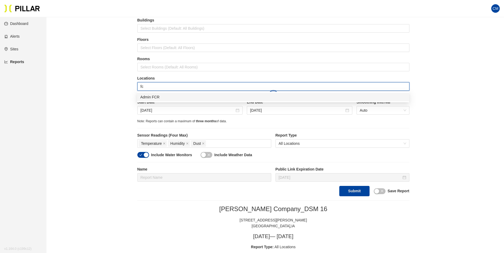
type input "fcr"
click at [174, 98] on div "Admin FCR" at bounding box center [272, 97] width 265 height 6
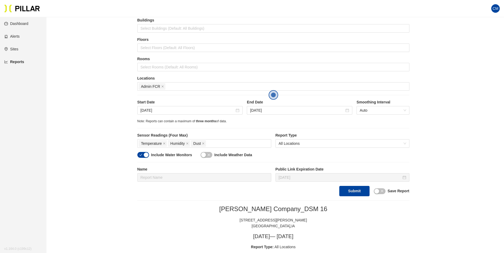
click at [156, 109] on input "[DATE]" at bounding box center [187, 111] width 94 height 6
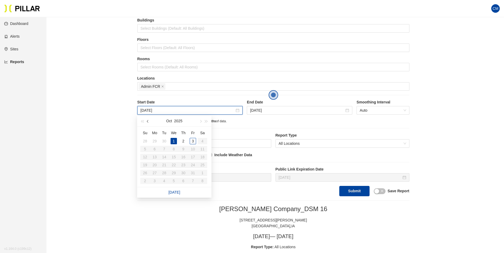
click at [148, 121] on span "button" at bounding box center [148, 121] width 3 height 3
type input "[DATE]"
click at [174, 164] on div "24" at bounding box center [173, 165] width 6 height 6
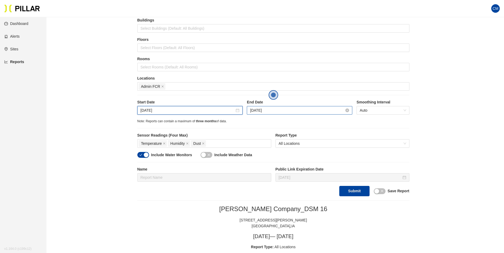
click at [255, 109] on input "[DATE]" at bounding box center [297, 111] width 94 height 6
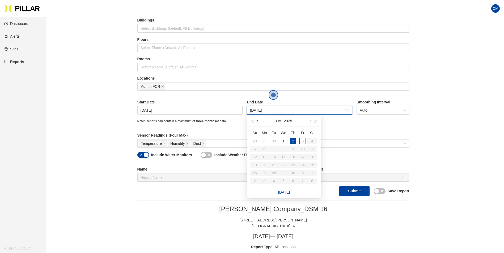
click at [259, 121] on button "button" at bounding box center [258, 121] width 6 height 11
type input "[DATE]"
click at [294, 164] on div "25" at bounding box center [293, 165] width 6 height 6
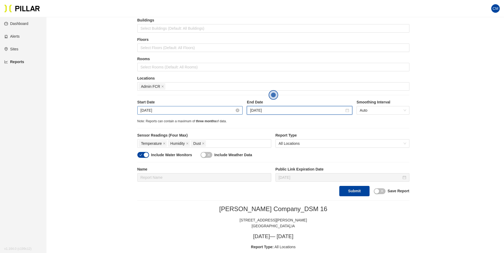
click at [175, 112] on input "[DATE]" at bounding box center [187, 111] width 94 height 6
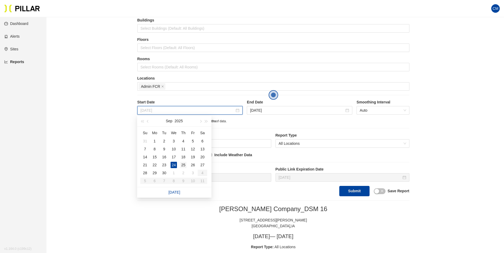
type input "[DATE]"
click at [183, 163] on div "25" at bounding box center [183, 165] width 6 height 6
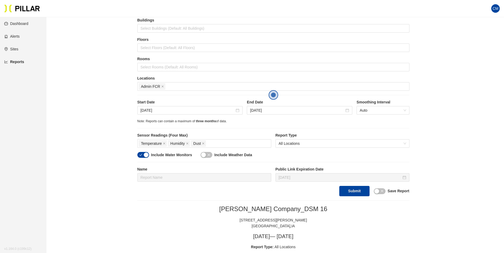
click at [272, 105] on label "End Date" at bounding box center [299, 103] width 105 height 6
click at [274, 112] on input "[DATE]" at bounding box center [297, 111] width 94 height 6
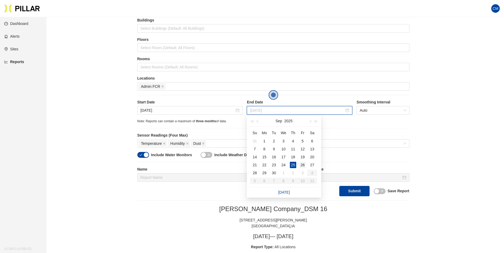
type input "[DATE]"
click at [302, 164] on div "26" at bounding box center [302, 165] width 6 height 6
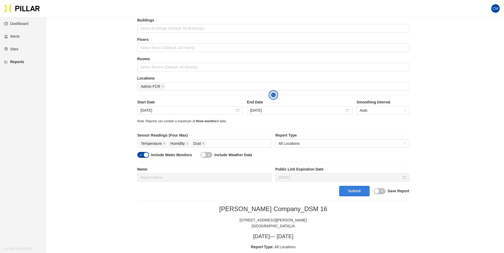
click at [358, 191] on button "Submit" at bounding box center [354, 191] width 30 height 10
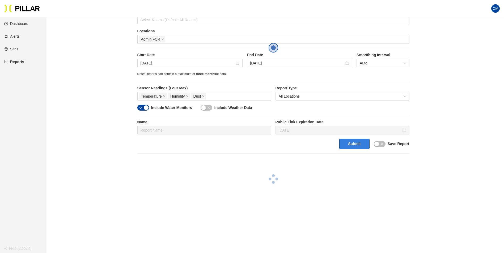
scroll to position [121, 0]
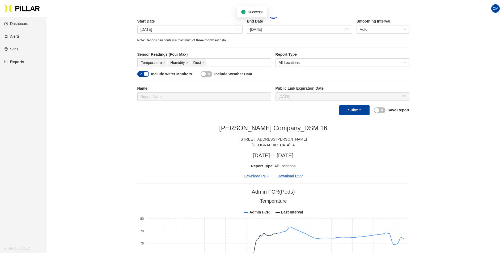
click at [258, 174] on span "Download PDF" at bounding box center [255, 176] width 25 height 6
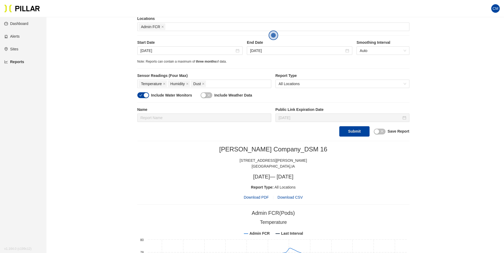
scroll to position [68, 0]
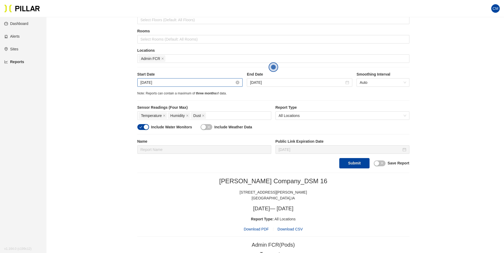
click at [176, 81] on input "[DATE]" at bounding box center [187, 83] width 94 height 6
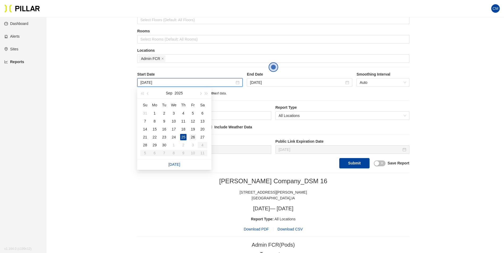
type input "[DATE]"
click at [194, 136] on div "26" at bounding box center [193, 137] width 6 height 6
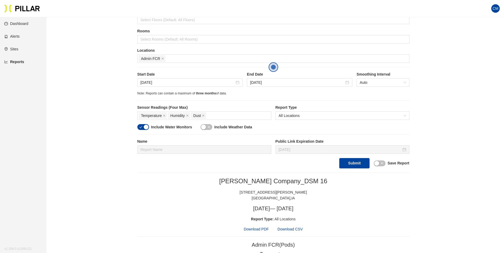
click at [271, 77] on label "End Date" at bounding box center [299, 75] width 105 height 6
click at [271, 81] on input "[DATE]" at bounding box center [297, 83] width 94 height 6
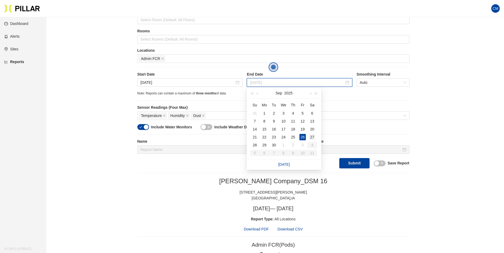
type input "[DATE]"
click at [312, 138] on div "27" at bounding box center [312, 137] width 6 height 6
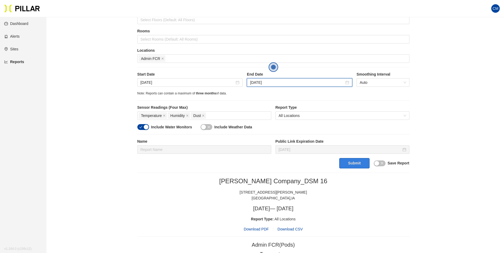
click at [357, 165] on button "Submit" at bounding box center [354, 163] width 30 height 10
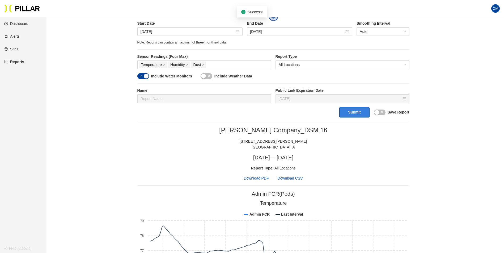
scroll to position [121, 0]
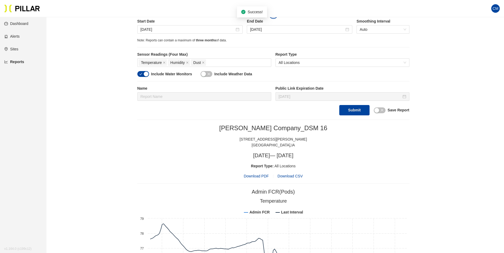
click at [262, 178] on span "Download PDF" at bounding box center [255, 176] width 25 height 6
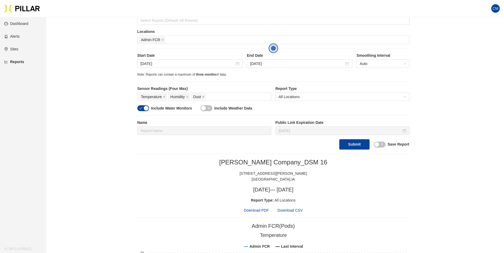
scroll to position [42, 0]
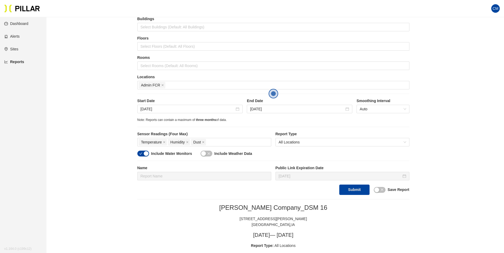
drag, startPoint x: 177, startPoint y: 110, endPoint x: 177, endPoint y: 114, distance: 4.0
click at [177, 110] on input "[DATE]" at bounding box center [187, 109] width 94 height 6
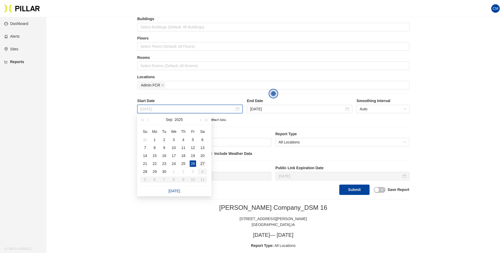
type input "[DATE]"
click at [203, 163] on div "27" at bounding box center [202, 164] width 6 height 6
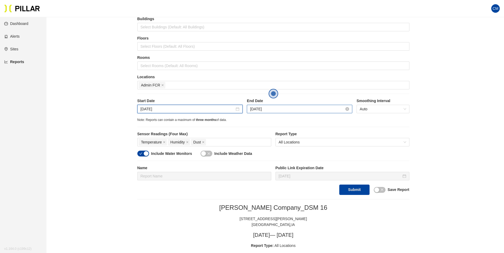
click at [267, 109] on input "[DATE]" at bounding box center [297, 109] width 94 height 6
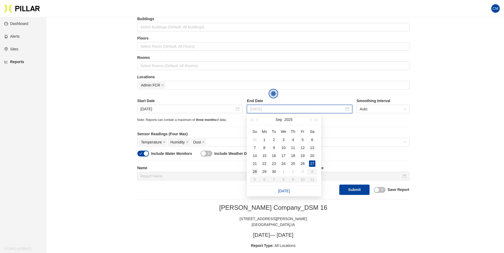
type input "[DATE]"
click at [255, 172] on div "28" at bounding box center [254, 172] width 6 height 6
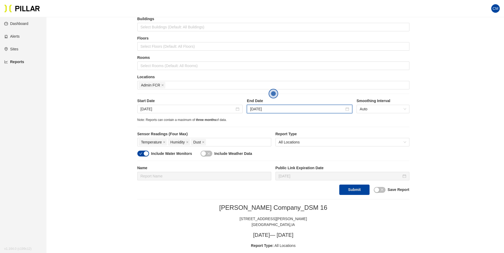
click at [350, 190] on button "Submit" at bounding box center [354, 190] width 30 height 10
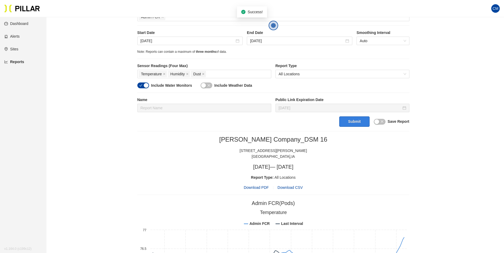
scroll to position [121, 0]
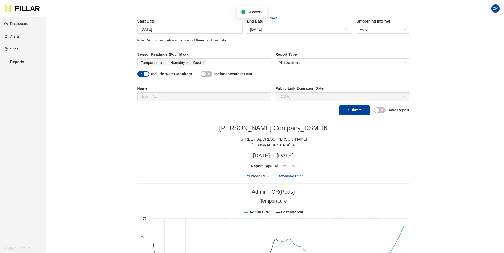
click at [257, 178] on span "Download PDF" at bounding box center [255, 176] width 25 height 6
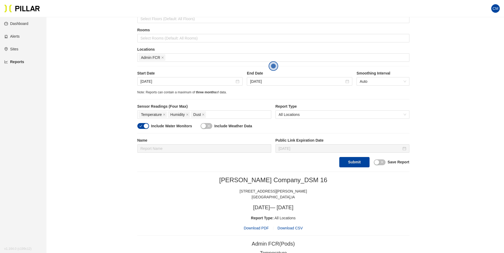
scroll to position [68, 0]
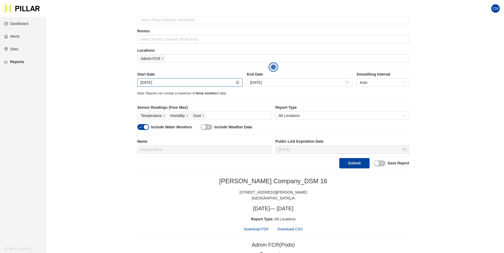
click at [161, 85] on input "[DATE]" at bounding box center [187, 83] width 94 height 6
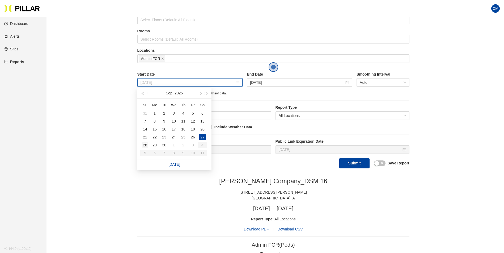
type input "[DATE]"
click at [147, 144] on div "28" at bounding box center [145, 145] width 6 height 6
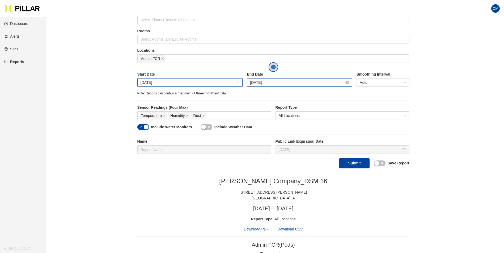
click at [261, 84] on input "[DATE]" at bounding box center [297, 83] width 94 height 6
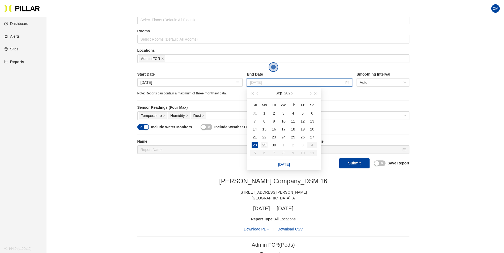
type input "[DATE]"
click at [263, 144] on div "29" at bounding box center [264, 145] width 6 height 6
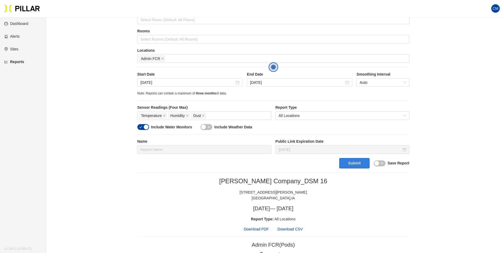
click at [341, 164] on button "Submit" at bounding box center [354, 163] width 30 height 10
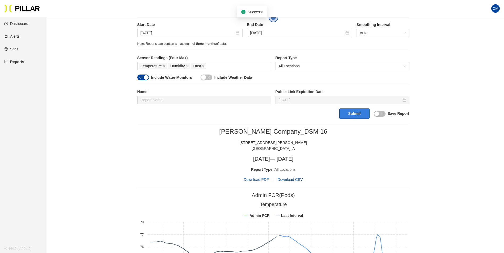
scroll to position [121, 0]
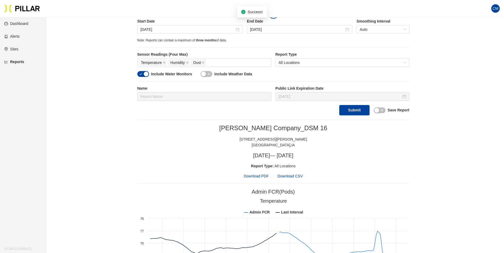
click at [261, 178] on span "Download PDF" at bounding box center [255, 176] width 25 height 6
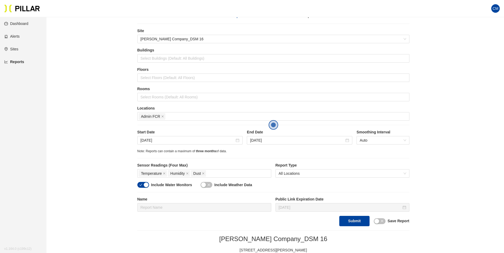
scroll to position [0, 0]
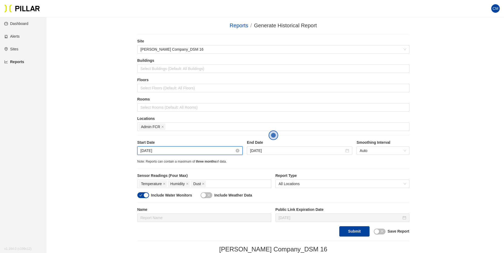
click at [151, 151] on input "[DATE]" at bounding box center [187, 151] width 94 height 6
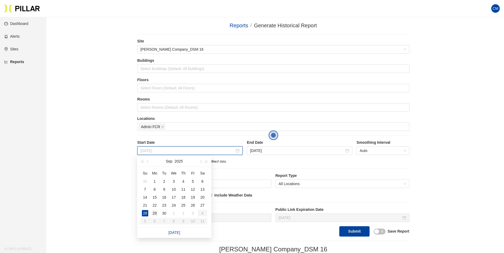
type input "[DATE]"
click at [151, 212] on td "29" at bounding box center [155, 213] width 10 height 8
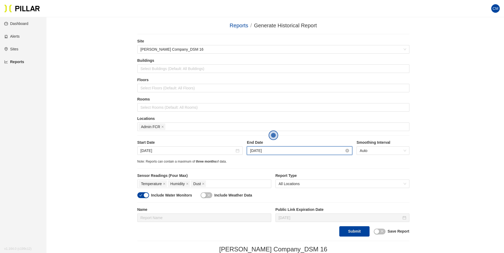
click at [273, 153] on input "[DATE]" at bounding box center [297, 151] width 94 height 6
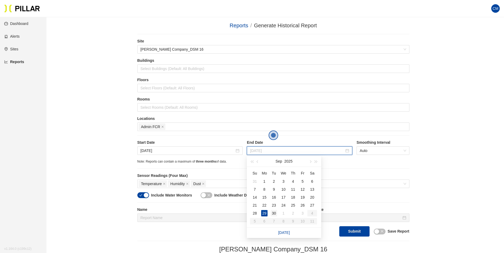
type input "[DATE]"
click at [270, 213] on td "30" at bounding box center [274, 213] width 10 height 8
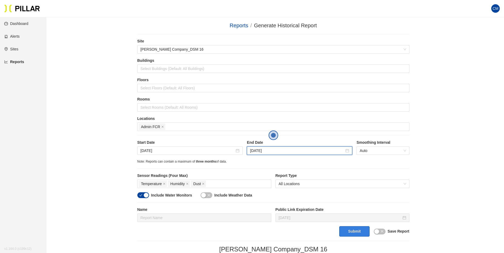
click at [341, 233] on button "Submit" at bounding box center [354, 231] width 30 height 10
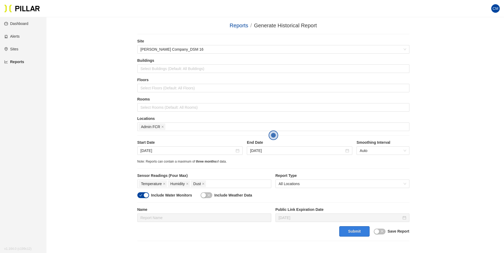
click at [354, 231] on button "Submit" at bounding box center [354, 231] width 30 height 10
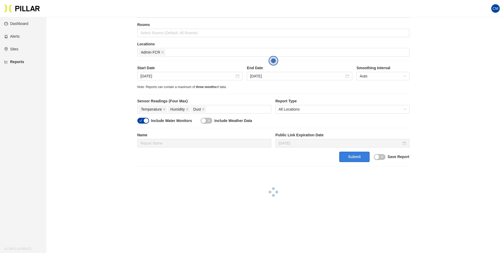
scroll to position [106, 0]
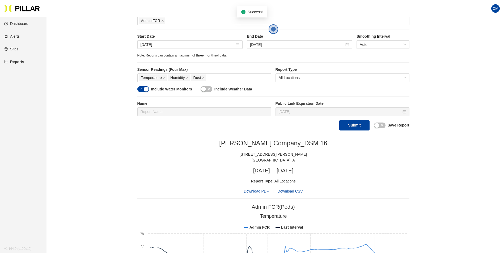
click at [257, 193] on span "Download PDF" at bounding box center [255, 191] width 25 height 6
drag, startPoint x: 155, startPoint y: 45, endPoint x: 160, endPoint y: 53, distance: 8.3
click at [155, 45] on input "[DATE]" at bounding box center [187, 45] width 94 height 6
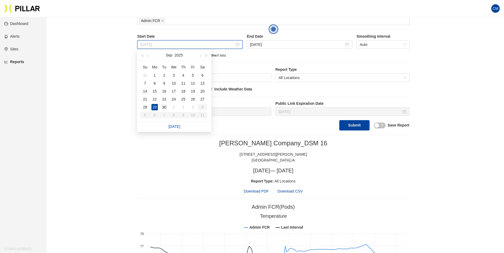
type input "[DATE]"
click at [162, 106] on div "30" at bounding box center [164, 107] width 6 height 6
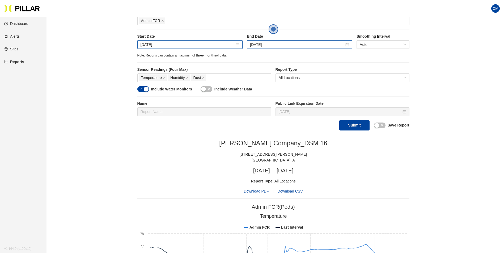
click at [256, 48] on div "[DATE]" at bounding box center [299, 44] width 105 height 8
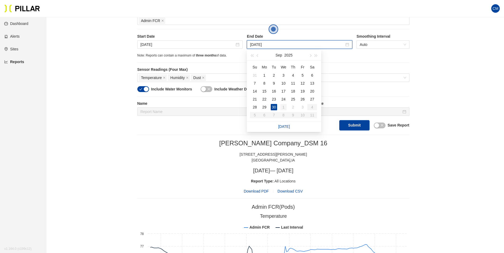
type input "[DATE]"
click at [282, 108] on div "1" at bounding box center [283, 107] width 6 height 6
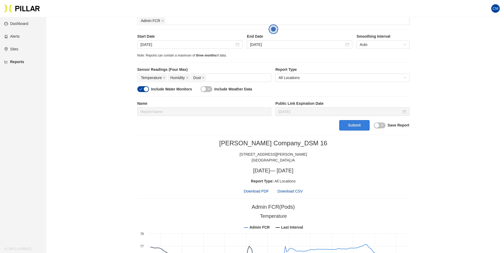
click at [356, 125] on button "Submit" at bounding box center [354, 125] width 30 height 10
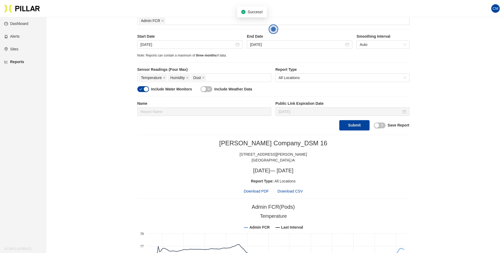
click at [253, 190] on span "Download PDF" at bounding box center [255, 191] width 25 height 6
click at [170, 48] on div "[DATE]" at bounding box center [189, 44] width 105 height 8
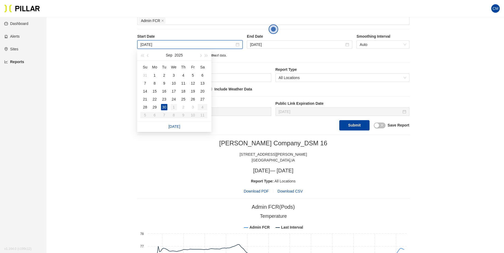
type input "[DATE]"
click at [175, 108] on div "1" at bounding box center [173, 107] width 6 height 6
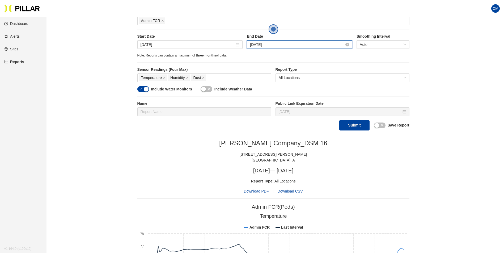
click at [266, 46] on input "[DATE]" at bounding box center [297, 45] width 94 height 6
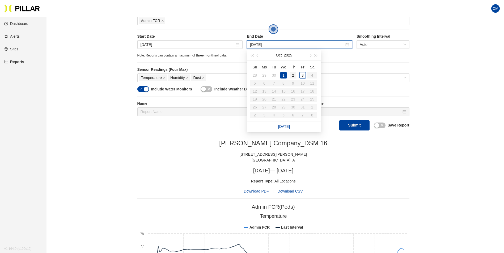
type input "[DATE]"
click at [294, 75] on div "2" at bounding box center [293, 75] width 6 height 6
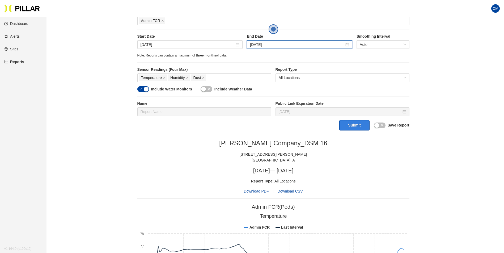
click at [345, 126] on button "Submit" at bounding box center [354, 125] width 30 height 10
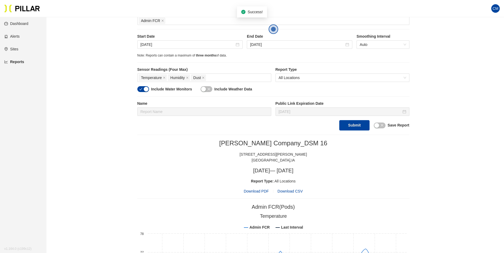
click at [253, 190] on span "Download PDF" at bounding box center [255, 191] width 25 height 6
click at [160, 143] on h2 "[PERSON_NAME] Company_DSM 16" at bounding box center [273, 143] width 272 height 8
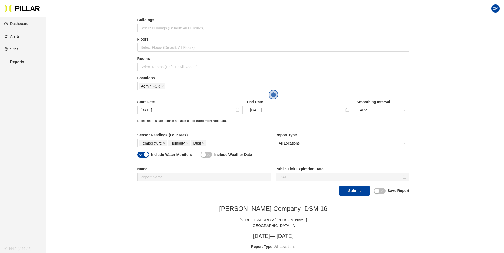
scroll to position [27, 0]
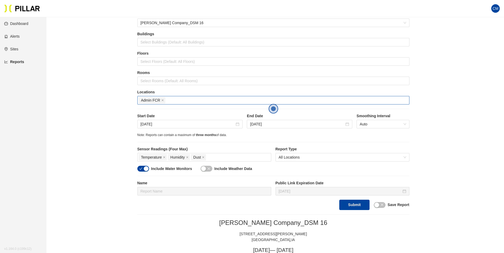
click at [161, 101] on span "Admin FCR" at bounding box center [152, 100] width 27 height 6
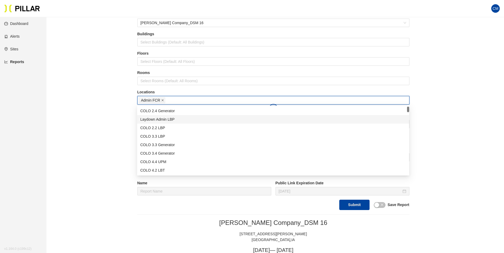
click at [162, 100] on icon "close" at bounding box center [162, 100] width 3 height 3
click at [162, 100] on div at bounding box center [273, 100] width 269 height 7
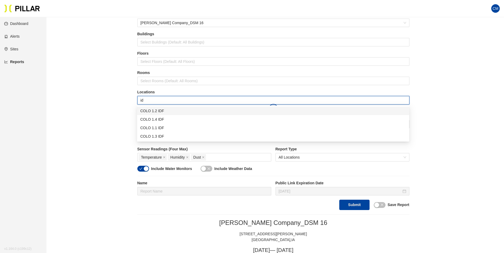
type input "idf"
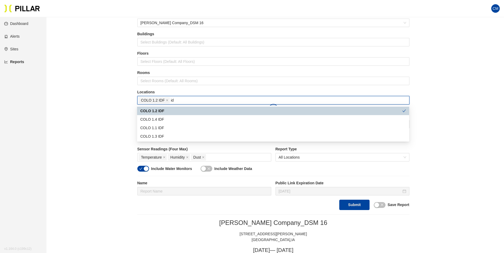
type input "idf"
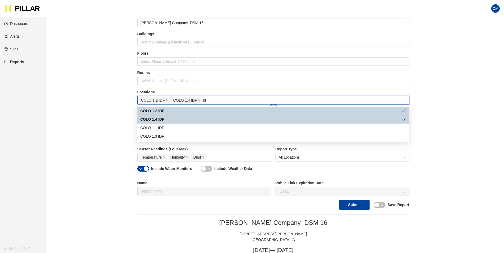
type input "idf"
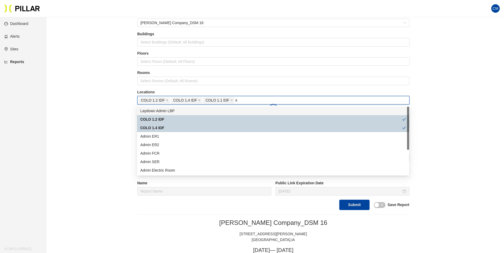
type input "idf"
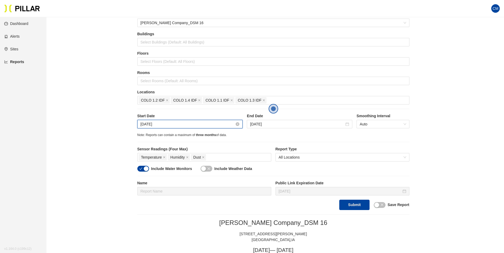
click at [157, 123] on input "[DATE]" at bounding box center [187, 124] width 94 height 6
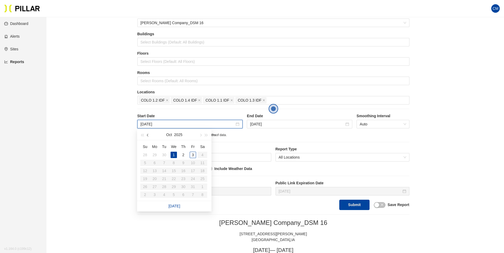
click at [149, 137] on button "button" at bounding box center [148, 135] width 6 height 11
type input "[DATE]"
click at [182, 179] on div "25" at bounding box center [183, 179] width 6 height 6
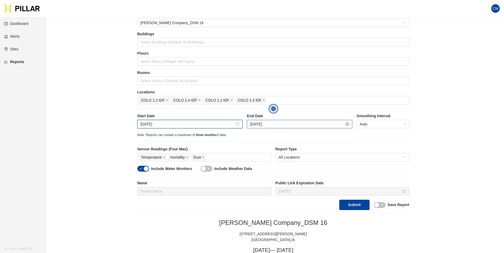
click at [262, 123] on input "[DATE]" at bounding box center [297, 124] width 94 height 6
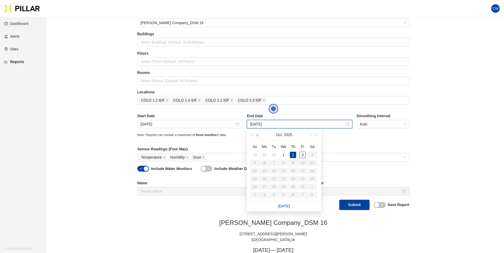
click at [258, 135] on span "button" at bounding box center [257, 135] width 3 height 3
type input "[DATE]"
click at [303, 180] on div "26" at bounding box center [302, 179] width 6 height 6
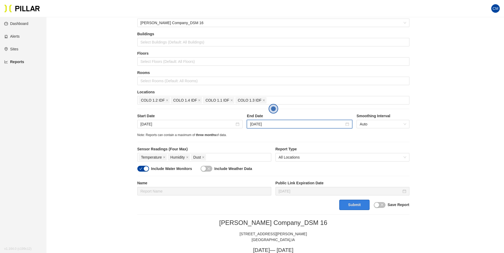
click at [352, 205] on button "Submit" at bounding box center [354, 205] width 30 height 10
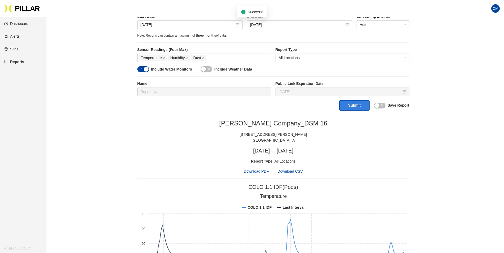
scroll to position [133, 0]
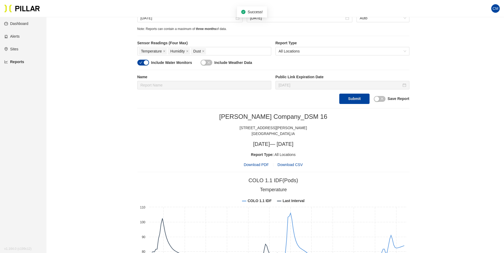
click at [264, 166] on span "Download PDF" at bounding box center [255, 165] width 25 height 6
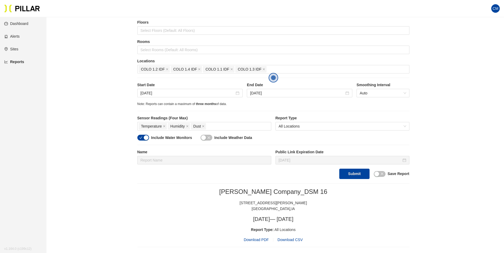
scroll to position [53, 0]
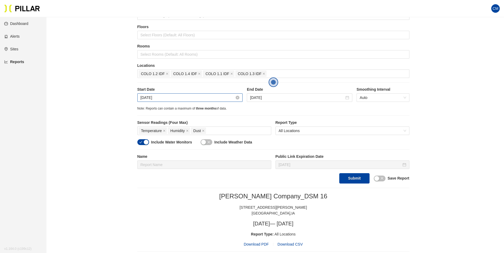
click at [167, 97] on input "[DATE]" at bounding box center [187, 98] width 94 height 6
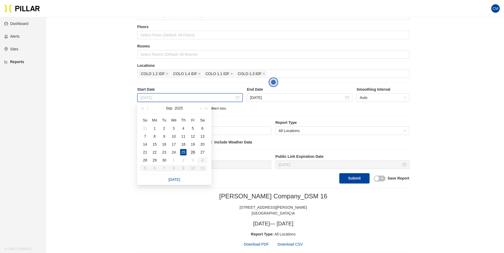
type input "[DATE]"
click at [192, 152] on div "26" at bounding box center [193, 152] width 6 height 6
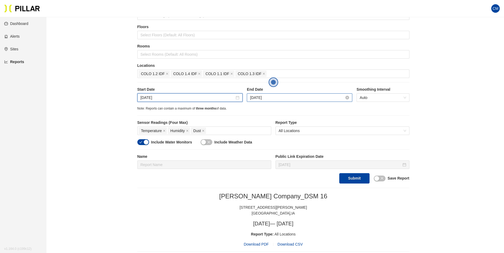
click at [281, 97] on input "[DATE]" at bounding box center [297, 98] width 94 height 6
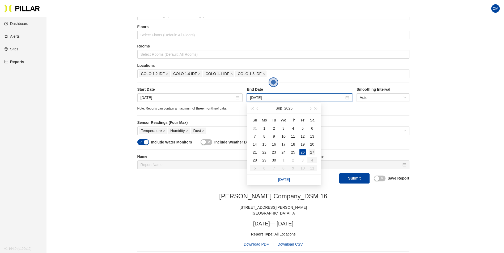
type input "[DATE]"
click at [313, 152] on div "27" at bounding box center [312, 152] width 6 height 6
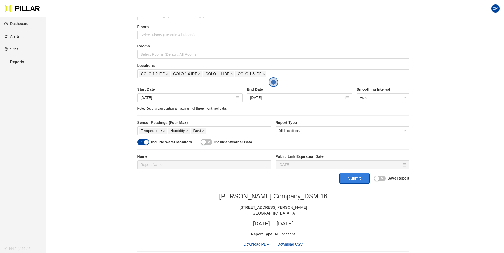
click at [351, 178] on button "Submit" at bounding box center [354, 178] width 30 height 10
click at [253, 243] on span "Download PDF" at bounding box center [255, 245] width 25 height 6
click at [175, 97] on input "[DATE]" at bounding box center [187, 98] width 94 height 6
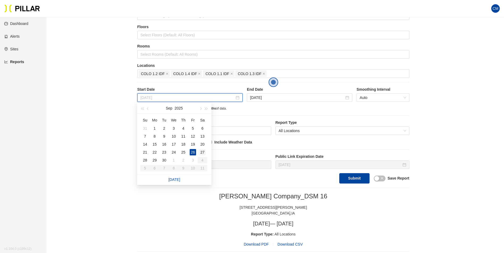
type input "[DATE]"
click at [202, 151] on div "27" at bounding box center [202, 152] width 6 height 6
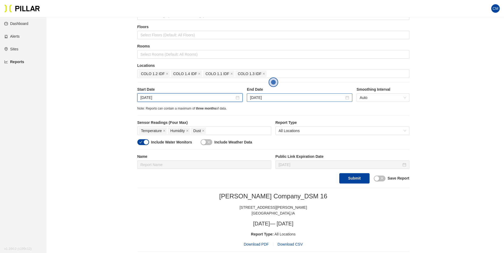
click at [255, 101] on div "[DATE]" at bounding box center [299, 97] width 105 height 8
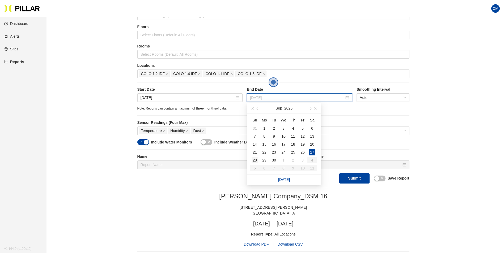
type input "[DATE]"
click at [256, 160] on div "28" at bounding box center [254, 160] width 6 height 6
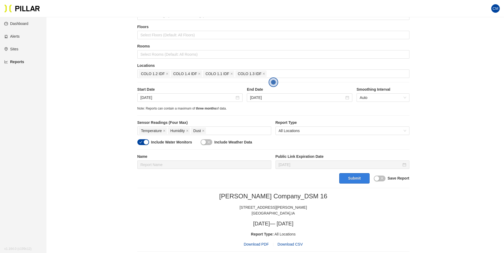
click at [346, 179] on button "Submit" at bounding box center [354, 178] width 30 height 10
click at [255, 245] on span "Download PDF" at bounding box center [255, 245] width 25 height 6
click at [173, 98] on input "[DATE]" at bounding box center [187, 98] width 94 height 6
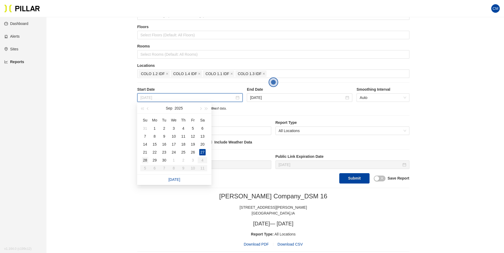
type input "[DATE]"
drag, startPoint x: 143, startPoint y: 162, endPoint x: 146, endPoint y: 160, distance: 4.0
click at [143, 162] on div "28" at bounding box center [145, 160] width 6 height 6
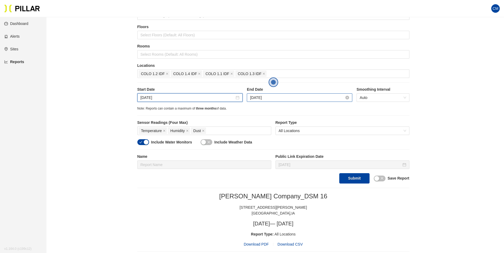
click at [263, 98] on input "[DATE]" at bounding box center [297, 98] width 94 height 6
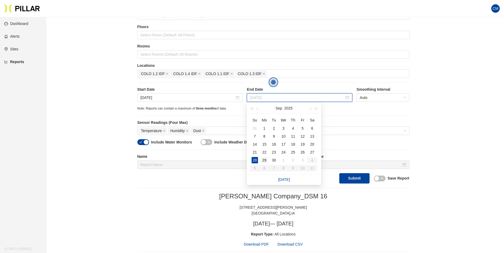
type input "[DATE]"
click at [265, 160] on div "29" at bounding box center [264, 160] width 6 height 6
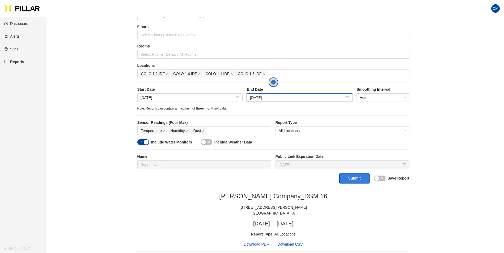
click at [351, 176] on button "Submit" at bounding box center [354, 178] width 30 height 10
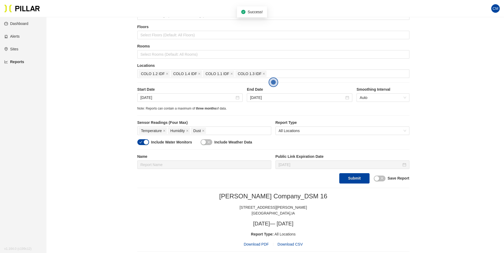
click at [254, 246] on span "Download PDF" at bounding box center [255, 245] width 25 height 6
click at [160, 100] on input "[DATE]" at bounding box center [187, 98] width 94 height 6
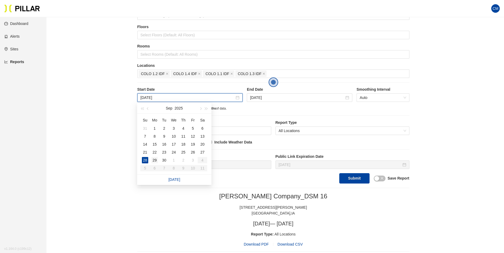
type input "[DATE]"
click at [152, 161] on div "29" at bounding box center [154, 160] width 6 height 6
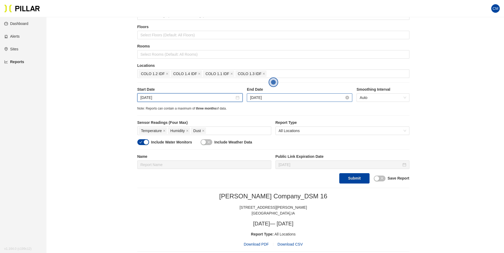
click at [274, 96] on input "[DATE]" at bounding box center [297, 98] width 94 height 6
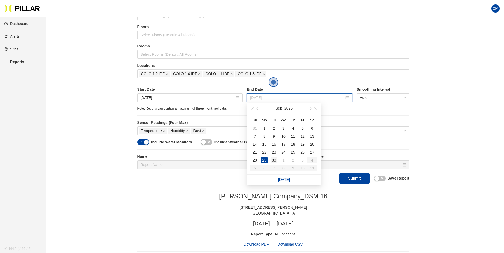
type input "[DATE]"
click at [273, 159] on div "30" at bounding box center [273, 160] width 6 height 6
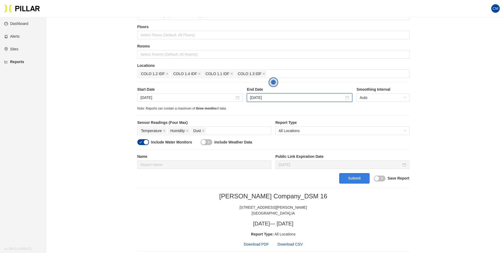
click at [339, 177] on button "Submit" at bounding box center [354, 178] width 30 height 10
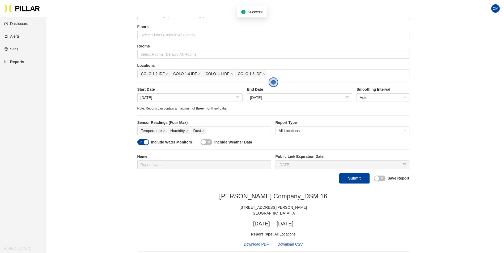
click at [260, 244] on span "Download PDF" at bounding box center [255, 245] width 25 height 6
click at [182, 99] on input "[DATE]" at bounding box center [187, 98] width 94 height 6
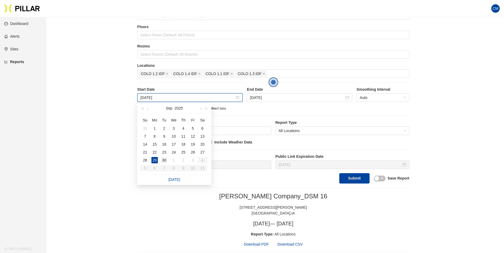
type input "[DATE]"
click at [164, 160] on div "30" at bounding box center [164, 160] width 6 height 6
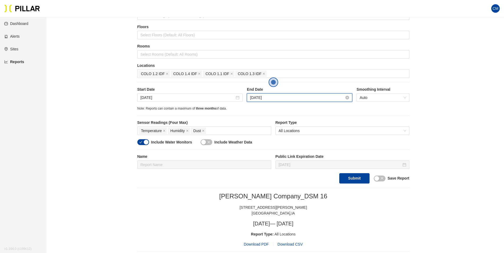
click at [276, 95] on input "[DATE]" at bounding box center [297, 98] width 94 height 6
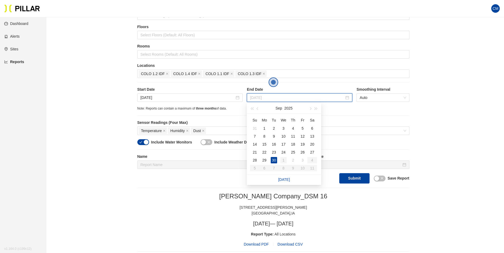
type input "[DATE]"
click at [285, 160] on div "1" at bounding box center [283, 160] width 6 height 6
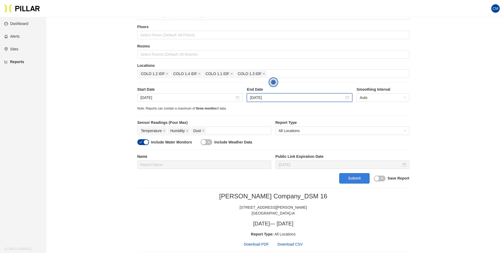
click at [346, 177] on button "Submit" at bounding box center [354, 178] width 30 height 10
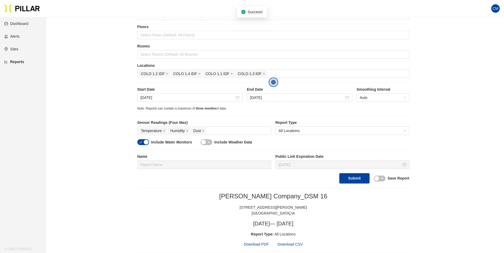
click at [260, 243] on span "Download PDF" at bounding box center [255, 245] width 25 height 6
click at [169, 101] on div "[DATE]" at bounding box center [189, 97] width 105 height 8
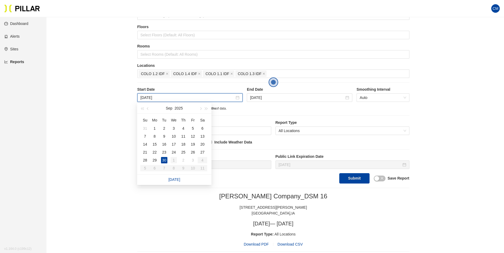
type input "[DATE]"
click at [173, 162] on div "1" at bounding box center [173, 160] width 6 height 6
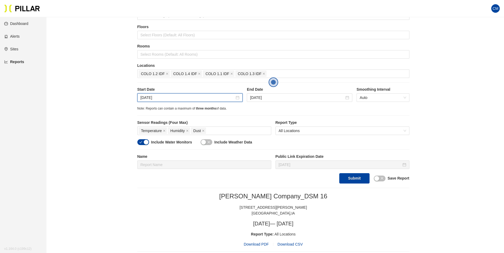
click at [253, 103] on div "Start Date [DATE] End Date [DATE] Smoothing Interval Auto" at bounding box center [273, 96] width 272 height 19
click at [260, 99] on input "[DATE]" at bounding box center [297, 98] width 94 height 6
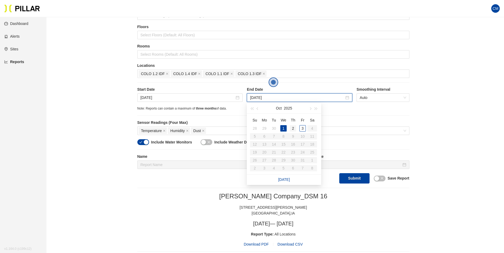
type input "[DATE]"
click at [293, 129] on div "2" at bounding box center [293, 128] width 6 height 6
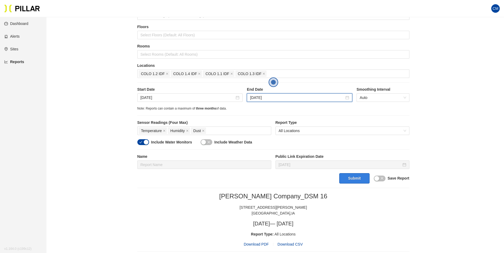
click at [353, 183] on button "Submit" at bounding box center [354, 178] width 30 height 10
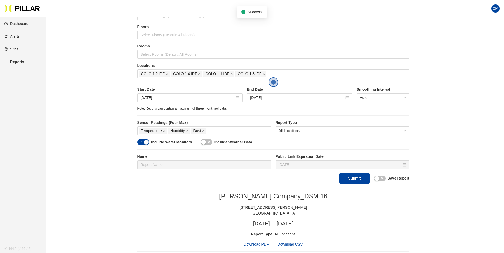
click at [259, 246] on span "Download PDF" at bounding box center [255, 245] width 25 height 6
click at [168, 74] on icon "close" at bounding box center [167, 73] width 3 height 3
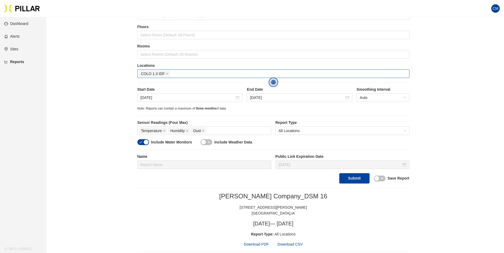
click at [168, 74] on div "COLO 1.3 IDF" at bounding box center [273, 73] width 269 height 7
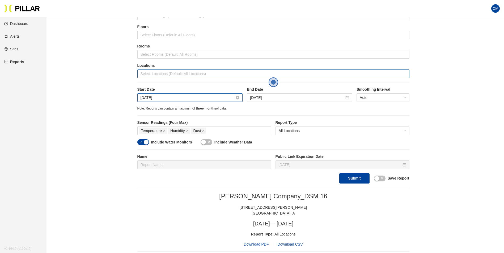
click at [169, 100] on input "[DATE]" at bounding box center [187, 98] width 94 height 6
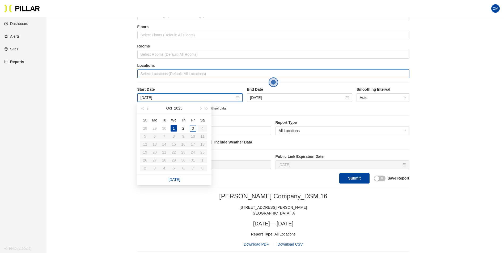
click at [147, 109] on span "button" at bounding box center [148, 109] width 3 height 3
type input "[DATE]"
click at [186, 152] on div "25" at bounding box center [183, 152] width 6 height 6
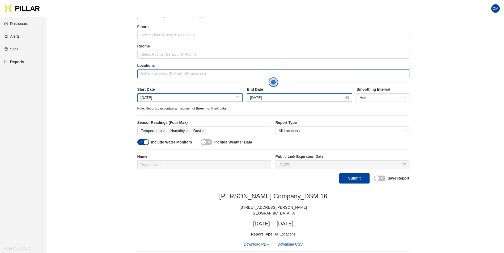
click at [268, 98] on input "[DATE]" at bounding box center [297, 98] width 94 height 6
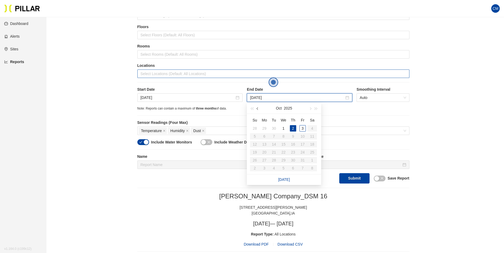
click at [260, 110] on button "button" at bounding box center [258, 108] width 6 height 11
type input "[DATE]"
click at [304, 151] on div "26" at bounding box center [302, 152] width 6 height 6
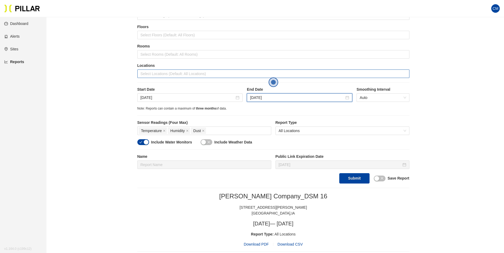
click at [193, 74] on div at bounding box center [273, 73] width 269 height 7
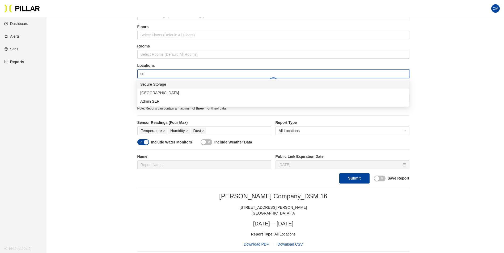
type input "sec"
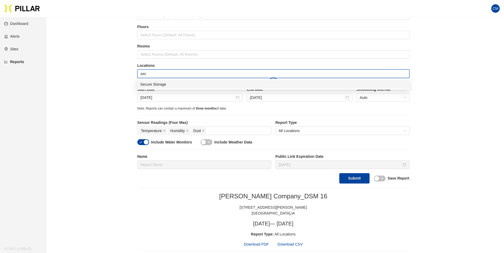
click at [174, 84] on div "Secure Storage" at bounding box center [272, 84] width 265 height 6
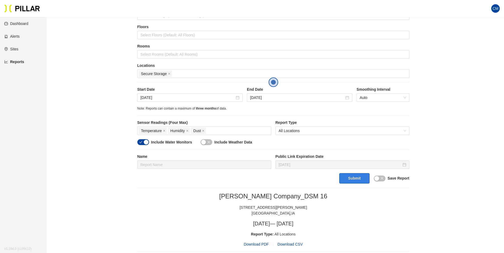
click at [362, 178] on button "Submit" at bounding box center [354, 178] width 30 height 10
click at [254, 245] on span "Download PDF" at bounding box center [255, 245] width 25 height 6
drag, startPoint x: 207, startPoint y: 108, endPoint x: 184, endPoint y: 104, distance: 24.0
click at [207, 108] on span "three months" at bounding box center [206, 109] width 20 height 4
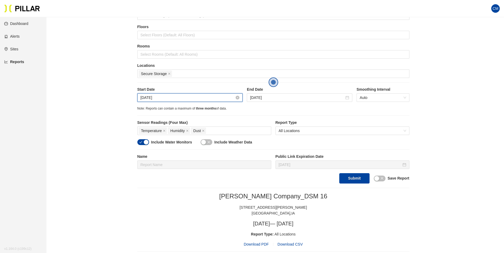
click at [148, 96] on input "[DATE]" at bounding box center [187, 98] width 94 height 6
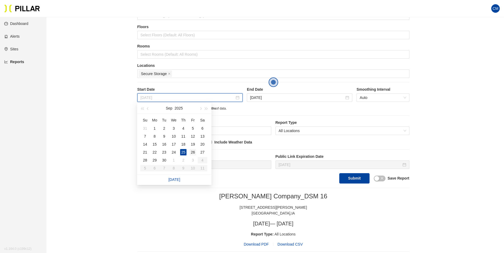
type input "[DATE]"
click at [192, 151] on div "26" at bounding box center [193, 152] width 6 height 6
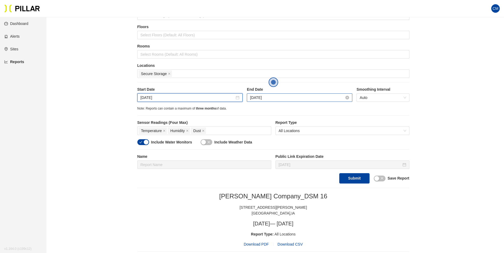
click at [269, 97] on input "[DATE]" at bounding box center [297, 98] width 94 height 6
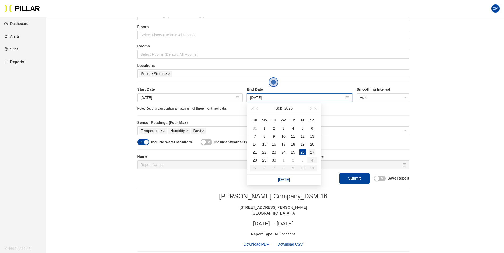
type input "[DATE]"
click at [315, 151] on td "27" at bounding box center [312, 152] width 10 height 8
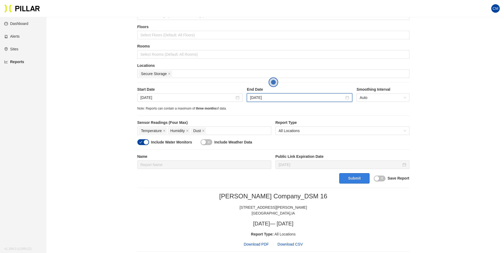
click at [341, 175] on button "Submit" at bounding box center [354, 178] width 30 height 10
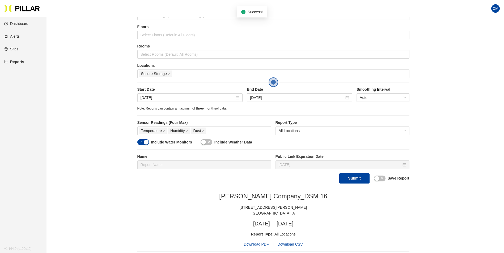
click at [265, 245] on span "Download PDF" at bounding box center [255, 245] width 25 height 6
click at [171, 96] on input "[DATE]" at bounding box center [187, 98] width 94 height 6
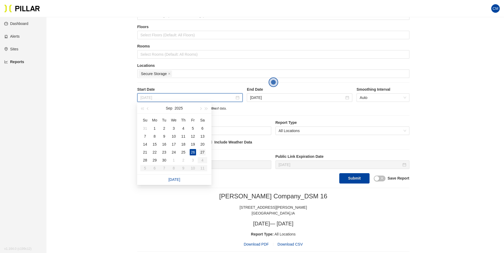
type input "[DATE]"
click at [201, 152] on div "27" at bounding box center [202, 152] width 6 height 6
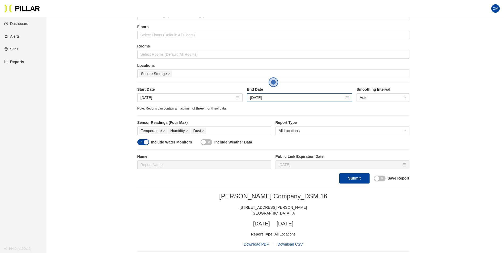
click at [271, 94] on div "[DATE]" at bounding box center [299, 97] width 105 height 8
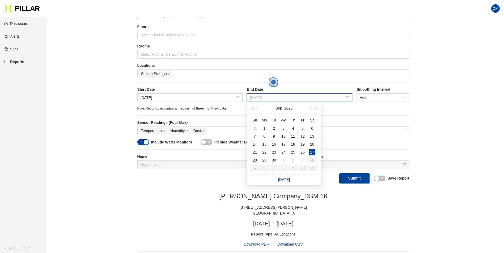
type input "[DATE]"
click at [256, 160] on div "28" at bounding box center [254, 160] width 6 height 6
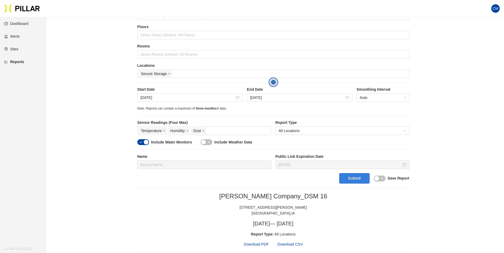
click at [357, 178] on button "Submit" at bounding box center [354, 178] width 30 height 10
click at [259, 246] on span "Download PDF" at bounding box center [255, 245] width 25 height 6
click at [173, 99] on input "[DATE]" at bounding box center [187, 98] width 94 height 6
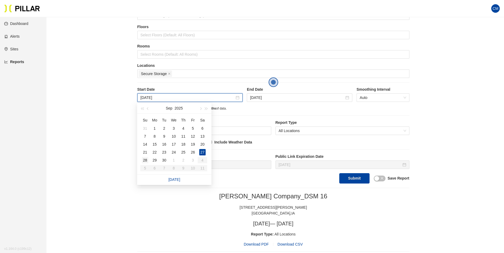
type input "[DATE]"
click at [145, 162] on div "28" at bounding box center [145, 160] width 6 height 6
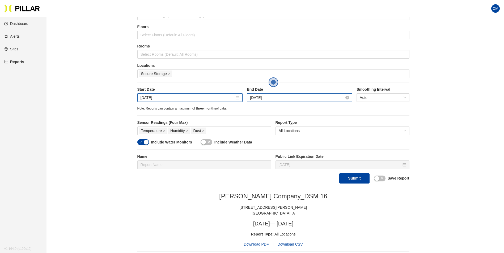
click at [265, 95] on input "[DATE]" at bounding box center [297, 98] width 94 height 6
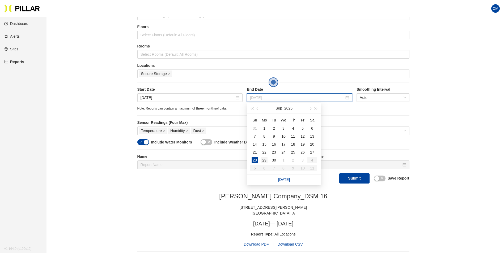
type input "[DATE]"
click at [265, 158] on div "29" at bounding box center [264, 160] width 6 height 6
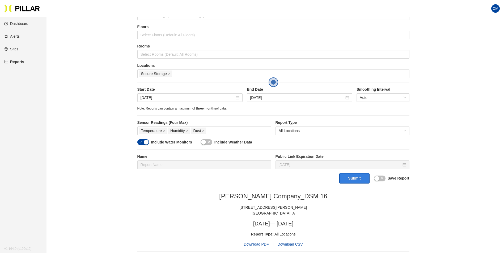
click at [356, 183] on button "Submit" at bounding box center [354, 178] width 30 height 10
click at [259, 244] on span "Download PDF" at bounding box center [255, 245] width 25 height 6
click at [182, 100] on input "[DATE]" at bounding box center [187, 98] width 94 height 6
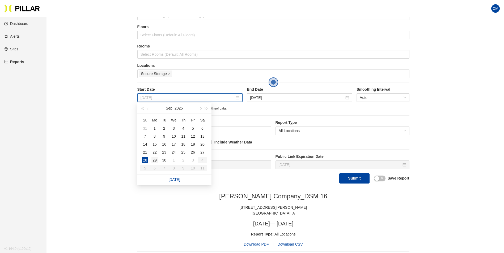
type input "[DATE]"
click at [153, 160] on div "29" at bounding box center [154, 160] width 6 height 6
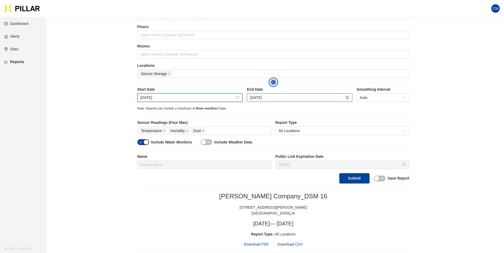
click at [281, 95] on input "[DATE]" at bounding box center [297, 98] width 94 height 6
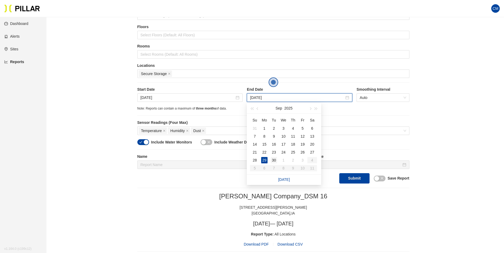
type input "[DATE]"
click at [274, 162] on div "30" at bounding box center [273, 160] width 6 height 6
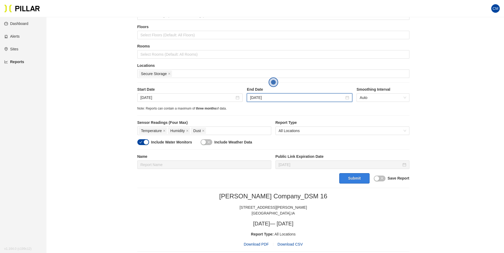
click at [368, 178] on button "Submit" at bounding box center [354, 178] width 30 height 10
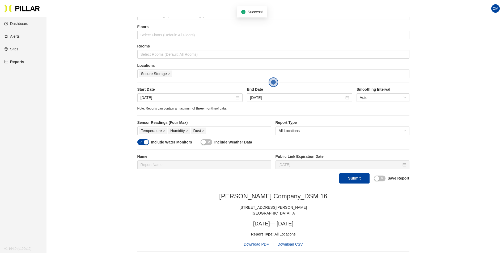
click at [256, 243] on span "Download PDF" at bounding box center [255, 245] width 25 height 6
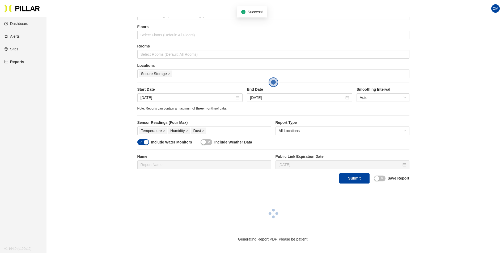
click at [256, 243] on main "Reports / Generate Historical Report / Site [PERSON_NAME] Company_DSM 16 Buildi…" at bounding box center [252, 145] width 504 height 363
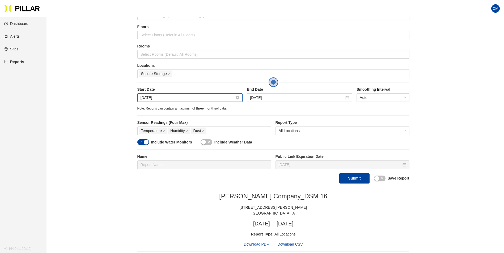
click at [166, 96] on input "[DATE]" at bounding box center [187, 98] width 94 height 6
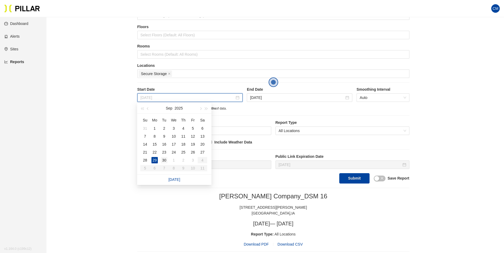
type input "[DATE]"
click at [161, 160] on td "30" at bounding box center [164, 160] width 10 height 8
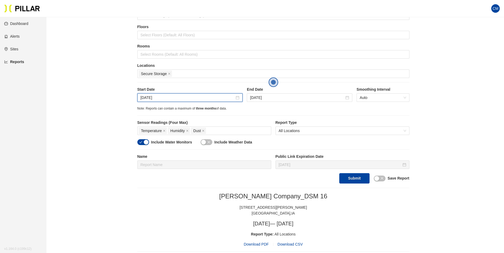
click at [269, 92] on label "End Date" at bounding box center [299, 90] width 105 height 6
click at [272, 98] on input "[DATE]" at bounding box center [297, 98] width 94 height 6
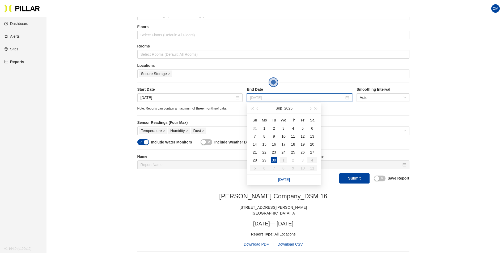
type input "[DATE]"
click at [282, 163] on div "1" at bounding box center [283, 160] width 6 height 6
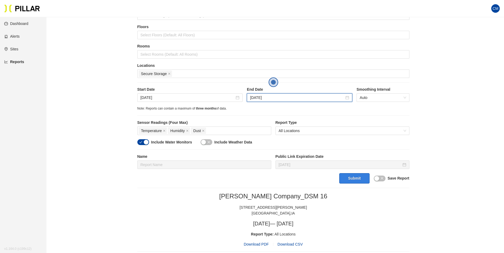
click at [348, 176] on button "Submit" at bounding box center [354, 178] width 30 height 10
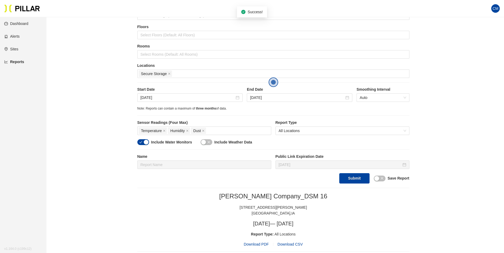
click at [264, 246] on span "Download PDF" at bounding box center [255, 245] width 25 height 6
click at [173, 101] on div "[DATE]" at bounding box center [189, 97] width 105 height 8
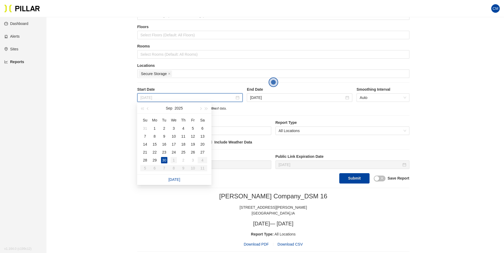
type input "[DATE]"
click at [175, 160] on div "1" at bounding box center [173, 160] width 6 height 6
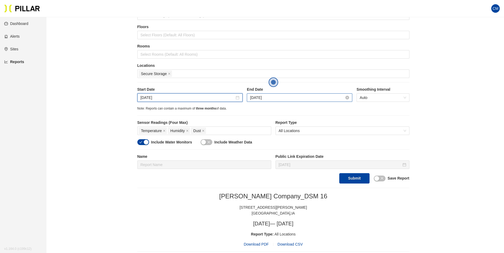
click at [284, 100] on input "[DATE]" at bounding box center [297, 98] width 94 height 6
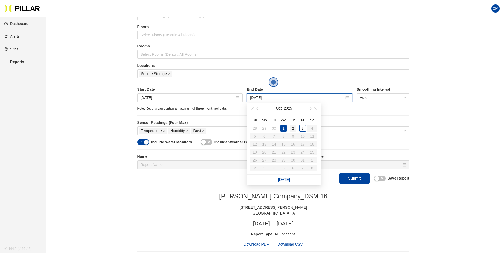
type input "[DATE]"
click at [291, 128] on div "2" at bounding box center [293, 128] width 6 height 6
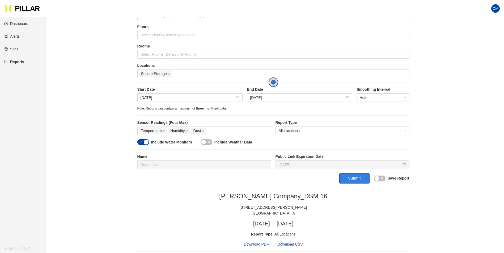
click at [353, 179] on button "Submit" at bounding box center [354, 178] width 30 height 10
click at [256, 244] on span "Download PDF" at bounding box center [255, 245] width 25 height 6
click at [168, 74] on icon "close" at bounding box center [169, 73] width 3 height 3
click at [168, 74] on div "Secure Storage" at bounding box center [273, 73] width 269 height 7
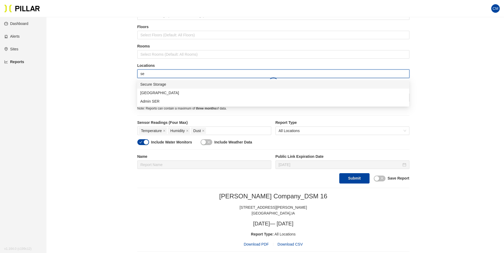
type input "ser"
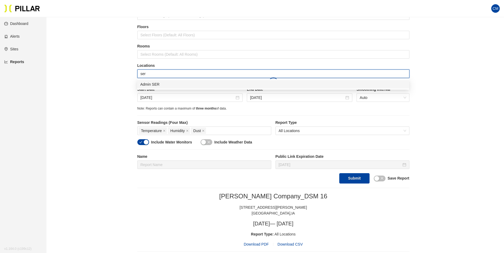
click at [168, 83] on div "Admin SER" at bounding box center [272, 84] width 265 height 6
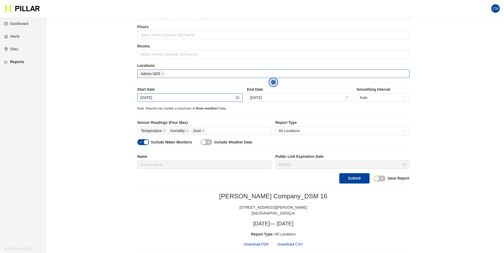
click at [151, 99] on input "[DATE]" at bounding box center [187, 98] width 94 height 6
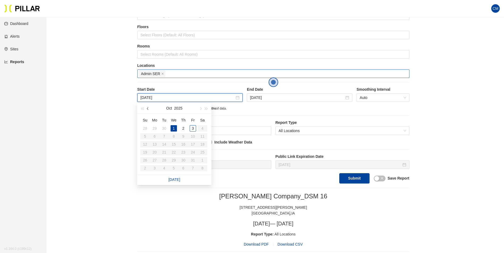
click at [148, 112] on button "button" at bounding box center [148, 108] width 6 height 11
type input "[DATE]"
click at [182, 153] on div "25" at bounding box center [183, 152] width 6 height 6
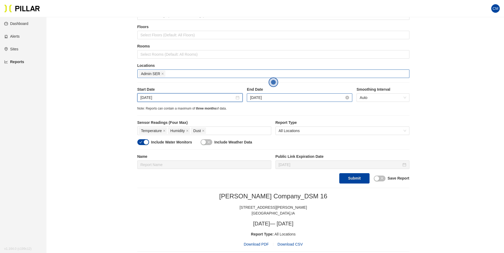
click at [268, 99] on input "[DATE]" at bounding box center [297, 98] width 94 height 6
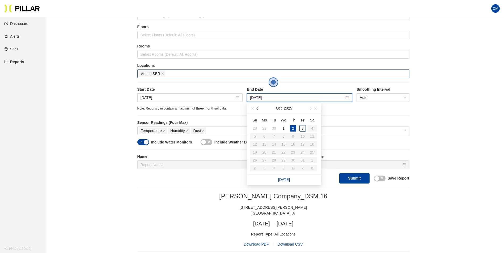
click at [260, 108] on button "button" at bounding box center [258, 108] width 6 height 11
type input "[DATE]"
click at [302, 152] on div "26" at bounding box center [302, 152] width 6 height 6
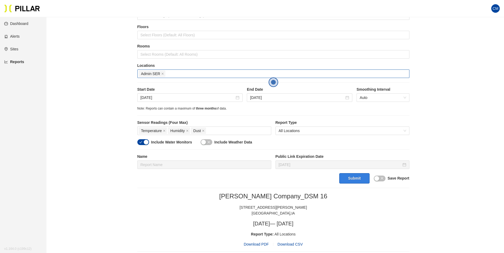
click at [350, 180] on button "Submit" at bounding box center [354, 178] width 30 height 10
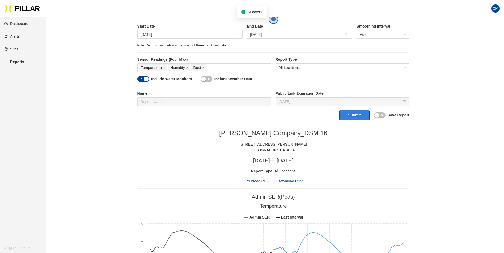
scroll to position [133, 0]
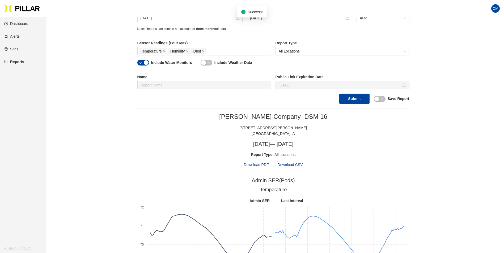
click at [256, 164] on span "Download PDF" at bounding box center [255, 165] width 25 height 6
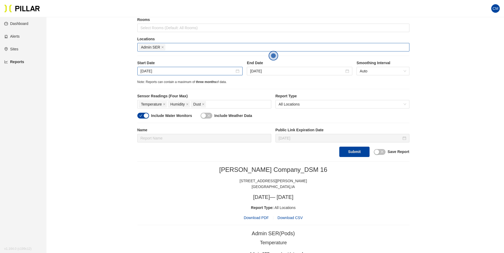
drag, startPoint x: 183, startPoint y: 65, endPoint x: 179, endPoint y: 68, distance: 5.2
click at [183, 65] on label "Start Date" at bounding box center [189, 63] width 105 height 6
click at [175, 70] on input "[DATE]" at bounding box center [187, 71] width 94 height 6
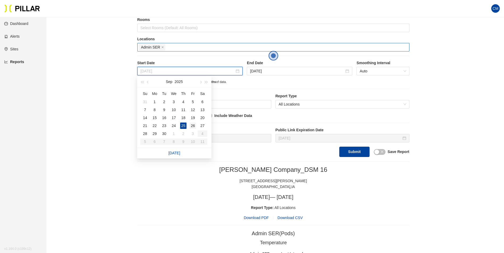
type input "[DATE]"
click at [190, 126] on div "26" at bounding box center [193, 126] width 6 height 6
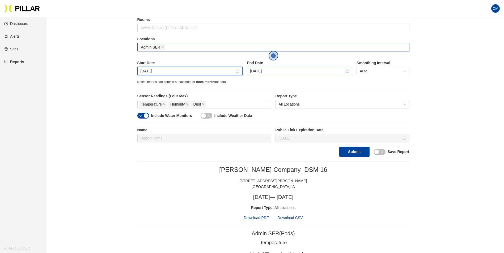
click at [271, 75] on div "[DATE]" at bounding box center [299, 71] width 105 height 8
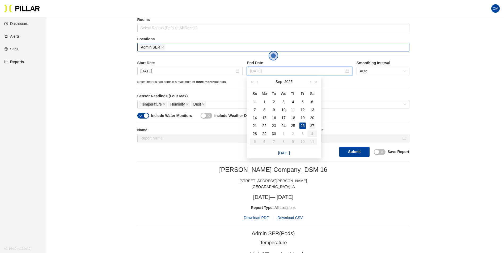
type input "[DATE]"
drag, startPoint x: 311, startPoint y: 124, endPoint x: 315, endPoint y: 127, distance: 4.5
click at [312, 125] on div "27" at bounding box center [312, 126] width 6 height 6
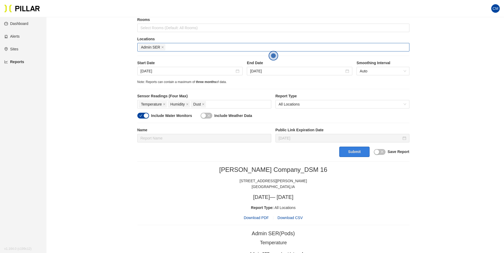
click at [358, 151] on button "Submit" at bounding box center [354, 152] width 30 height 10
click at [256, 216] on span "Download PDF" at bounding box center [255, 218] width 25 height 6
click at [182, 71] on input "[DATE]" at bounding box center [187, 71] width 94 height 6
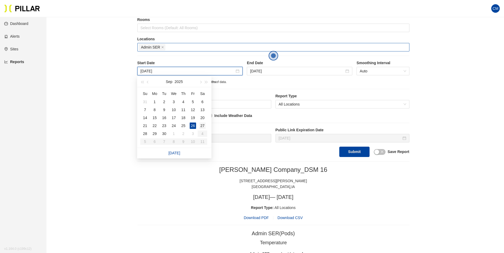
type input "[DATE]"
click at [203, 127] on div "27" at bounding box center [202, 126] width 6 height 6
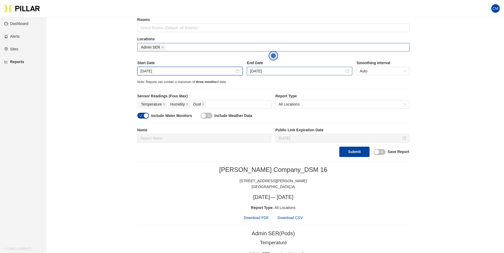
click at [274, 67] on div "[DATE]" at bounding box center [299, 71] width 105 height 8
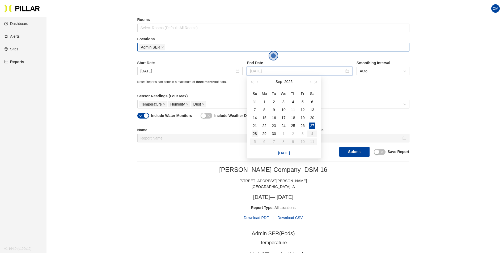
type input "[DATE]"
click at [254, 136] on div "28" at bounding box center [254, 134] width 6 height 6
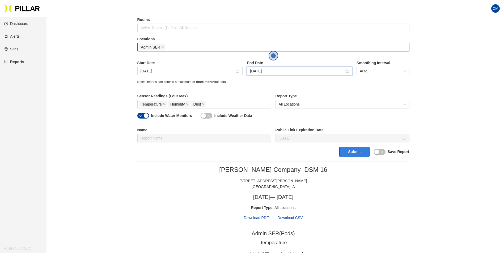
click at [358, 156] on button "Submit" at bounding box center [354, 152] width 30 height 10
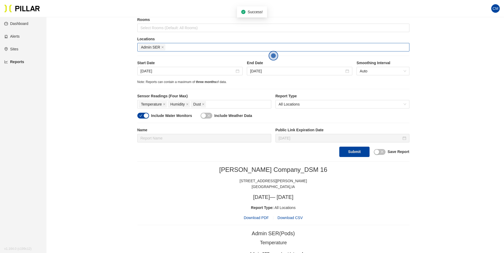
click at [256, 216] on span "Download PDF" at bounding box center [255, 218] width 25 height 6
click at [177, 73] on input "[DATE]" at bounding box center [187, 71] width 94 height 6
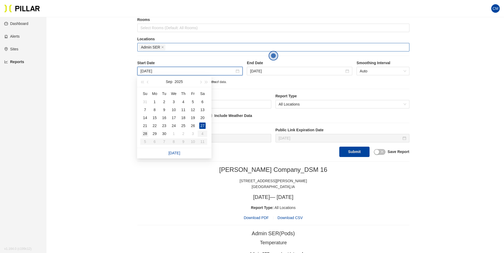
type input "[DATE]"
click at [143, 135] on div "28" at bounding box center [145, 134] width 6 height 6
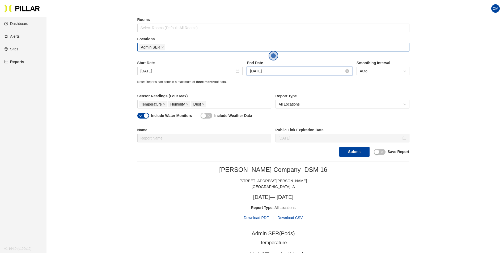
click at [287, 70] on input "[DATE]" at bounding box center [297, 71] width 94 height 6
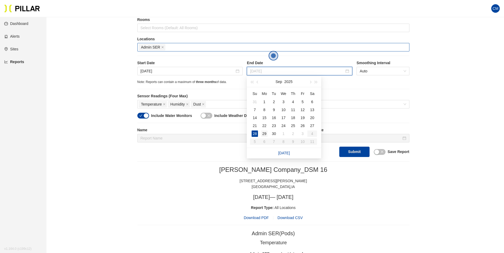
type input "[DATE]"
click at [262, 134] on div "29" at bounding box center [264, 134] width 6 height 6
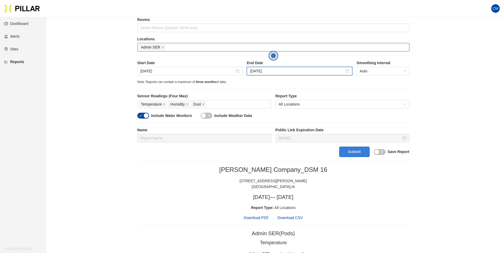
click at [361, 152] on button "Submit" at bounding box center [354, 152] width 30 height 10
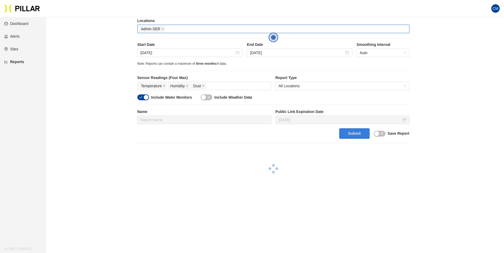
scroll to position [121, 0]
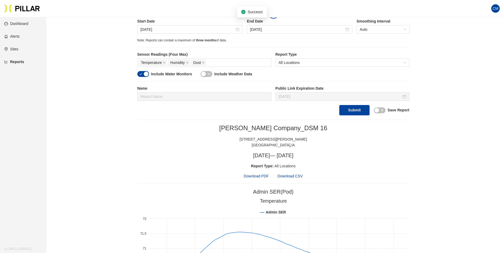
click at [263, 174] on span "Download PDF" at bounding box center [255, 176] width 25 height 6
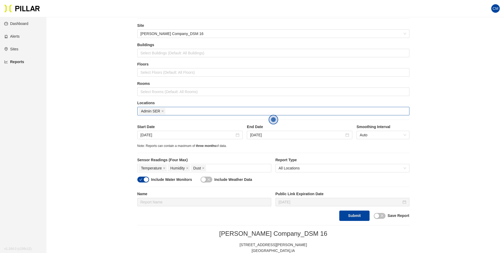
scroll to position [15, 0]
click at [187, 135] on input "[DATE]" at bounding box center [187, 136] width 94 height 6
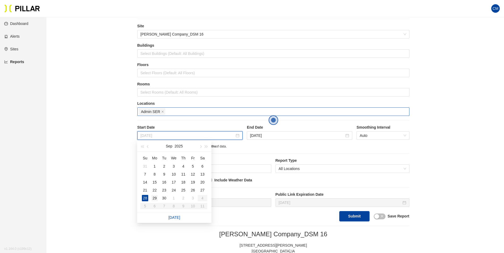
type input "[DATE]"
click at [152, 197] on div "29" at bounding box center [154, 198] width 6 height 6
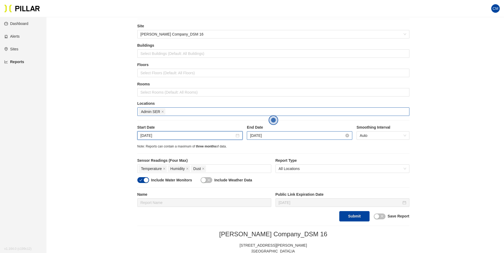
click at [277, 133] on input "[DATE]" at bounding box center [297, 136] width 94 height 6
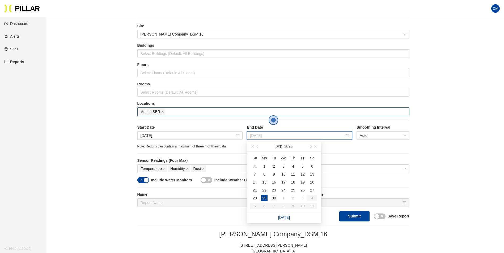
type input "[DATE]"
click at [274, 198] on div "30" at bounding box center [273, 198] width 6 height 6
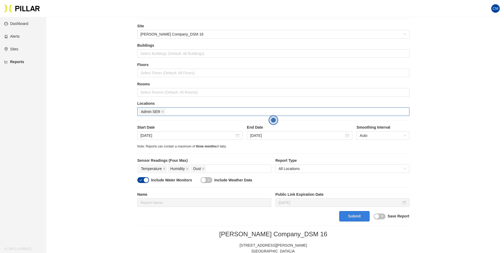
click at [350, 215] on button "Submit" at bounding box center [354, 216] width 30 height 10
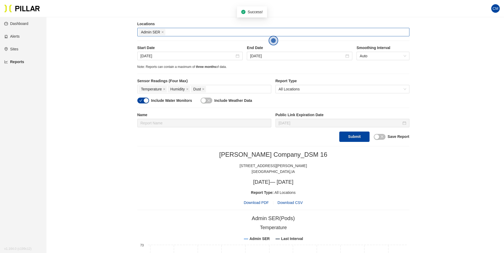
click at [257, 201] on span "Download PDF" at bounding box center [255, 203] width 25 height 6
click at [183, 53] on input "[DATE]" at bounding box center [187, 56] width 94 height 6
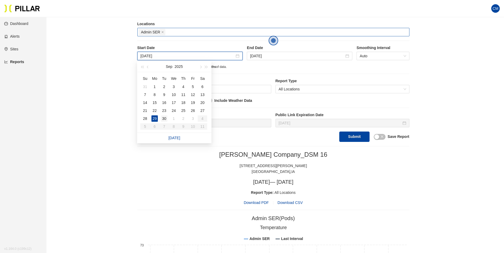
type input "[DATE]"
click at [165, 119] on div "30" at bounding box center [164, 118] width 6 height 6
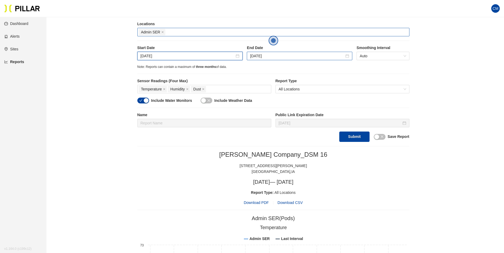
click at [289, 52] on div "[DATE]" at bounding box center [299, 56] width 105 height 8
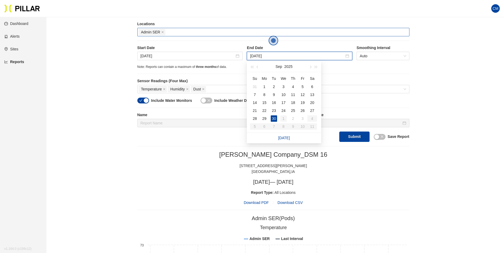
type input "[DATE]"
click at [281, 118] on div "1" at bounding box center [283, 118] width 6 height 6
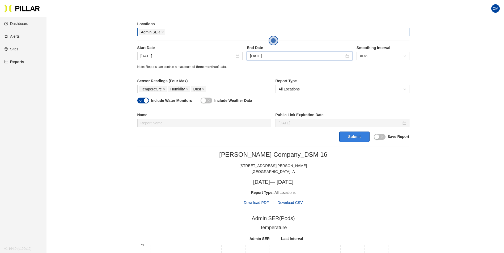
click at [347, 140] on button "Submit" at bounding box center [354, 137] width 30 height 10
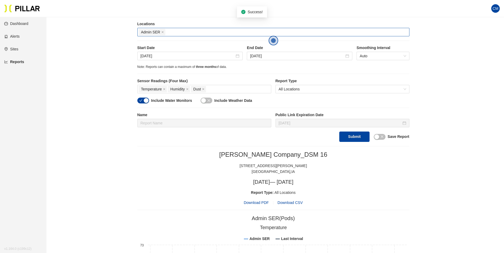
click at [261, 206] on span "Download PDF" at bounding box center [255, 203] width 25 height 6
click at [158, 57] on input "[DATE]" at bounding box center [187, 56] width 94 height 6
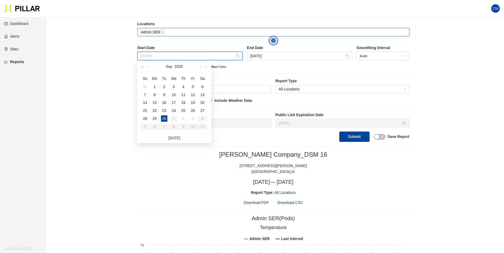
type input "[DATE]"
click at [173, 117] on div "1" at bounding box center [173, 118] width 6 height 6
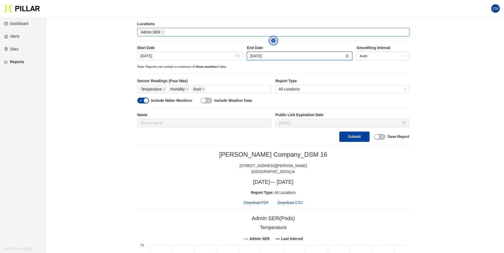
click at [275, 56] on input "[DATE]" at bounding box center [297, 56] width 94 height 6
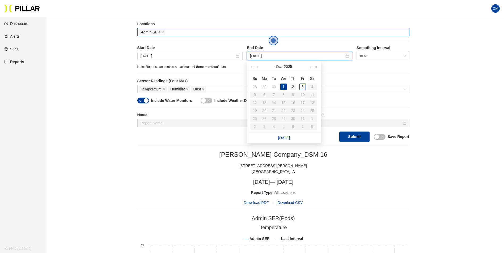
type input "[DATE]"
click at [294, 87] on div "2" at bounding box center [293, 87] width 6 height 6
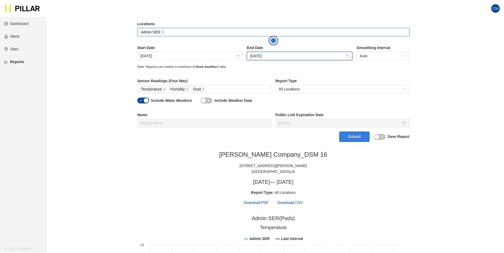
click at [356, 140] on button "Submit" at bounding box center [354, 137] width 30 height 10
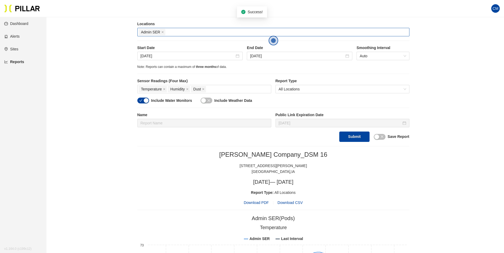
click at [261, 203] on span "Download PDF" at bounding box center [255, 203] width 25 height 6
click at [351, 183] on h3 "[DATE] — [DATE]" at bounding box center [273, 182] width 272 height 7
